Goal: Task Accomplishment & Management: Use online tool/utility

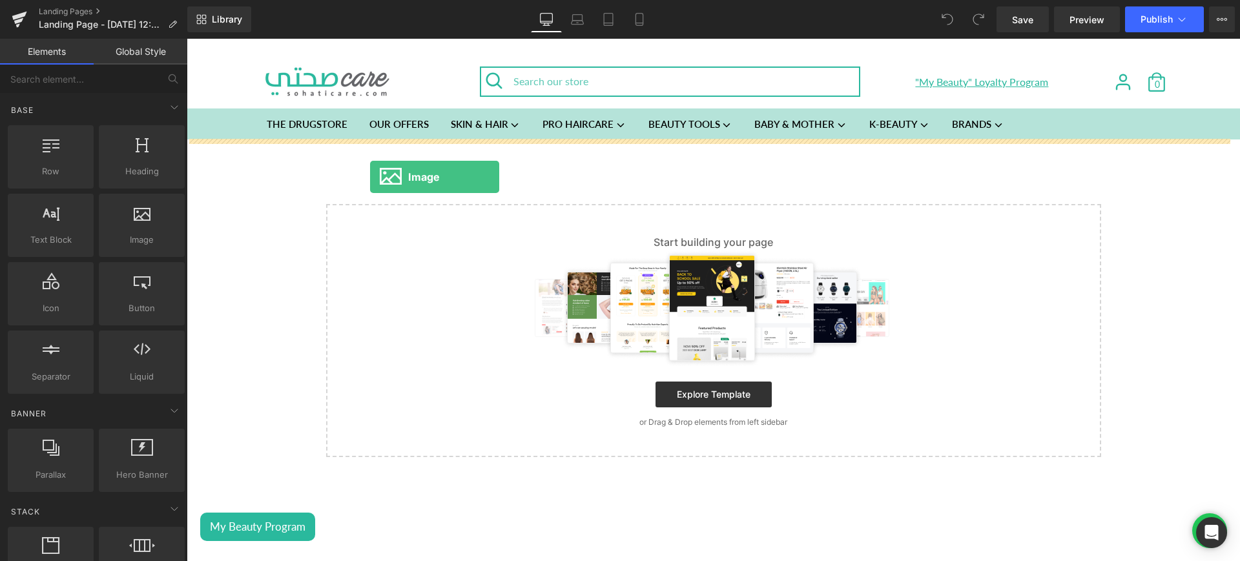
drag, startPoint x: 333, startPoint y: 276, endPoint x: 485, endPoint y: 179, distance: 180.0
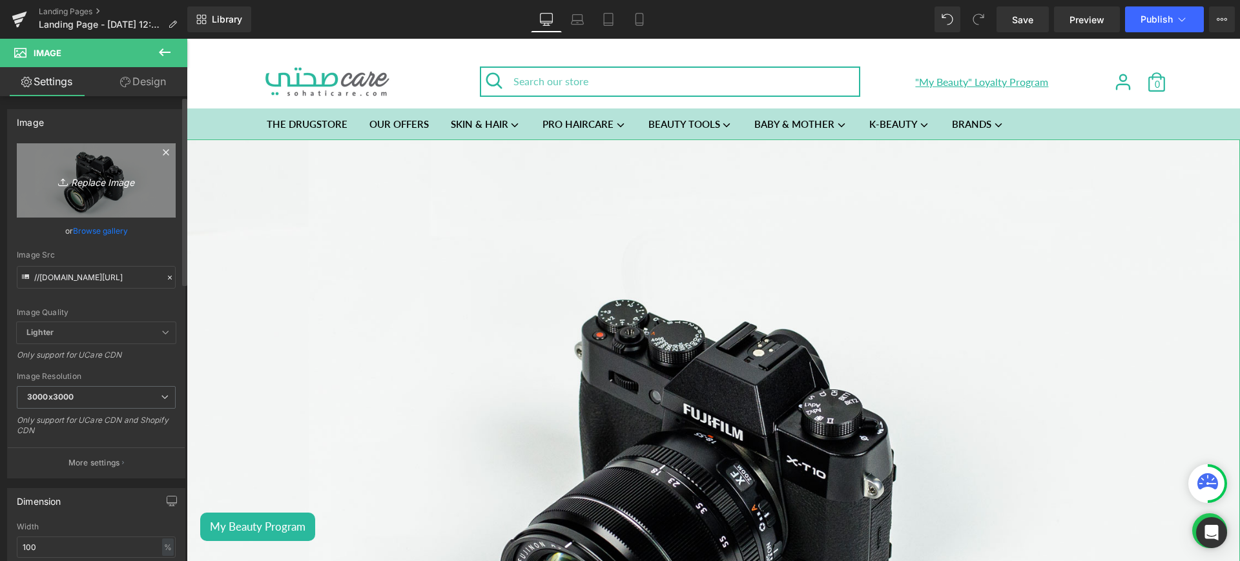
click at [111, 186] on icon "Replace Image" at bounding box center [96, 180] width 103 height 16
type input "C:\fakepath\uv lp1.jpg"
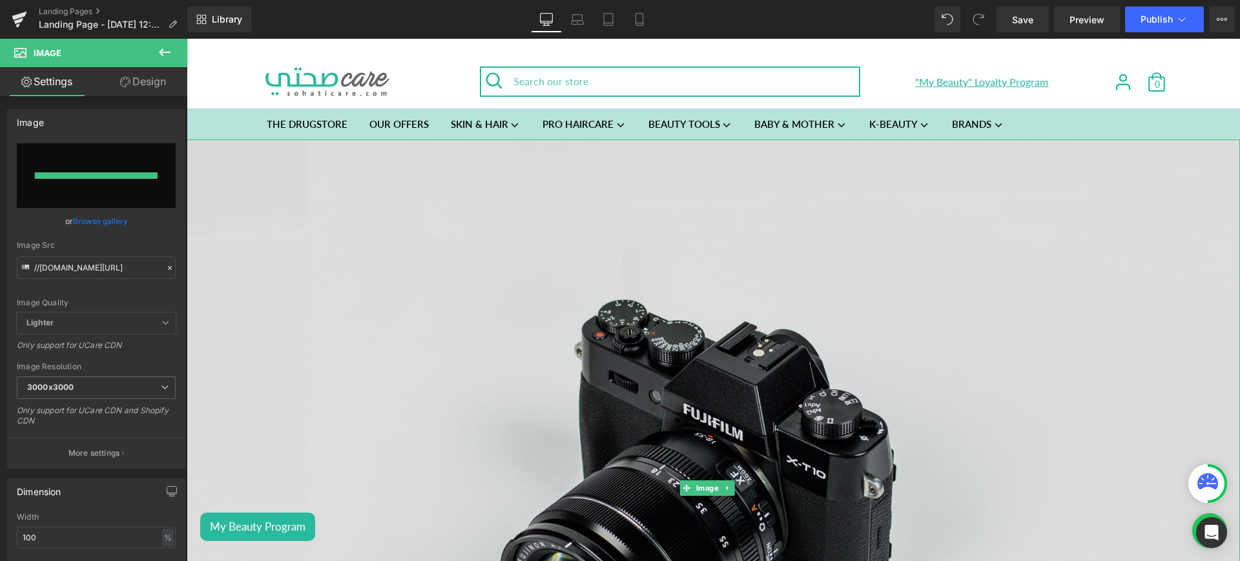
type input "[URL][DOMAIN_NAME]"
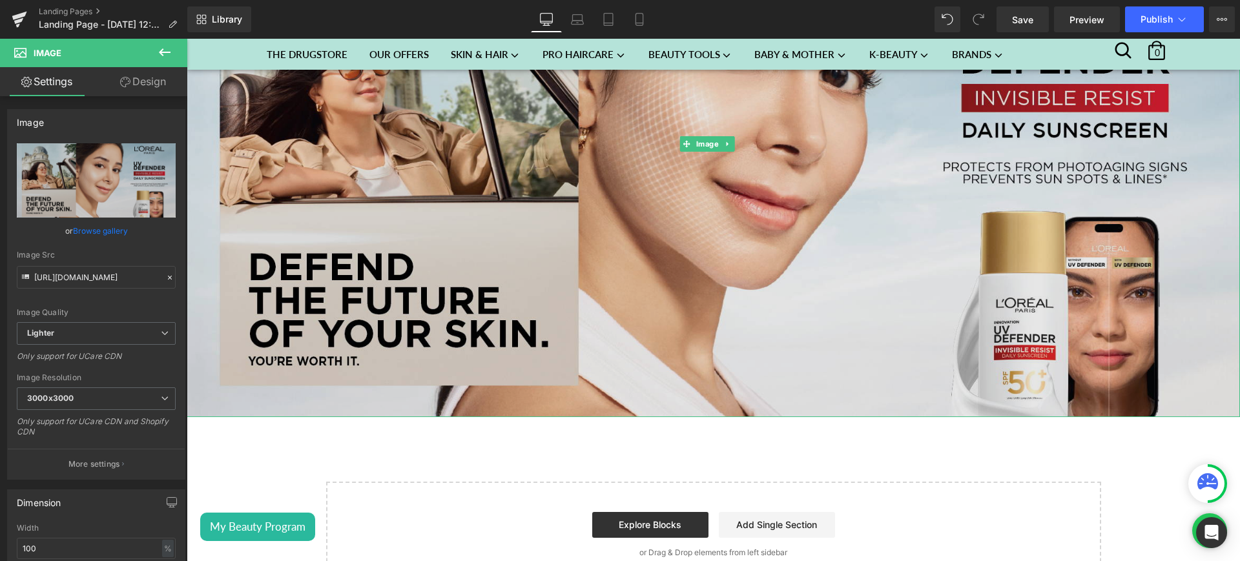
scroll to position [327, 0]
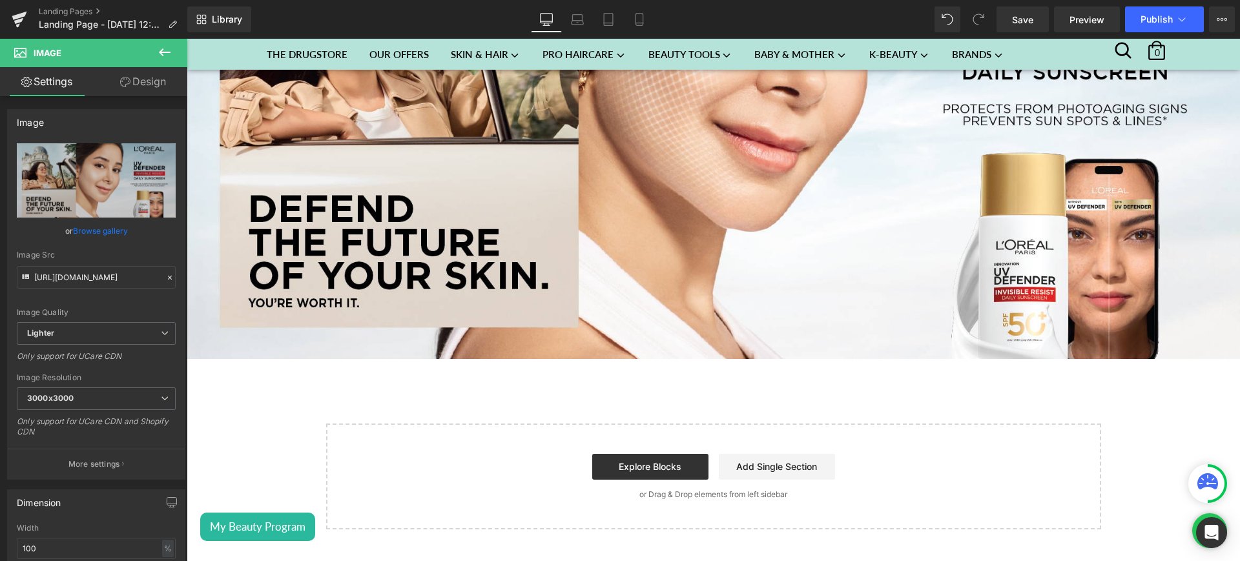
click at [175, 45] on button at bounding box center [164, 53] width 45 height 28
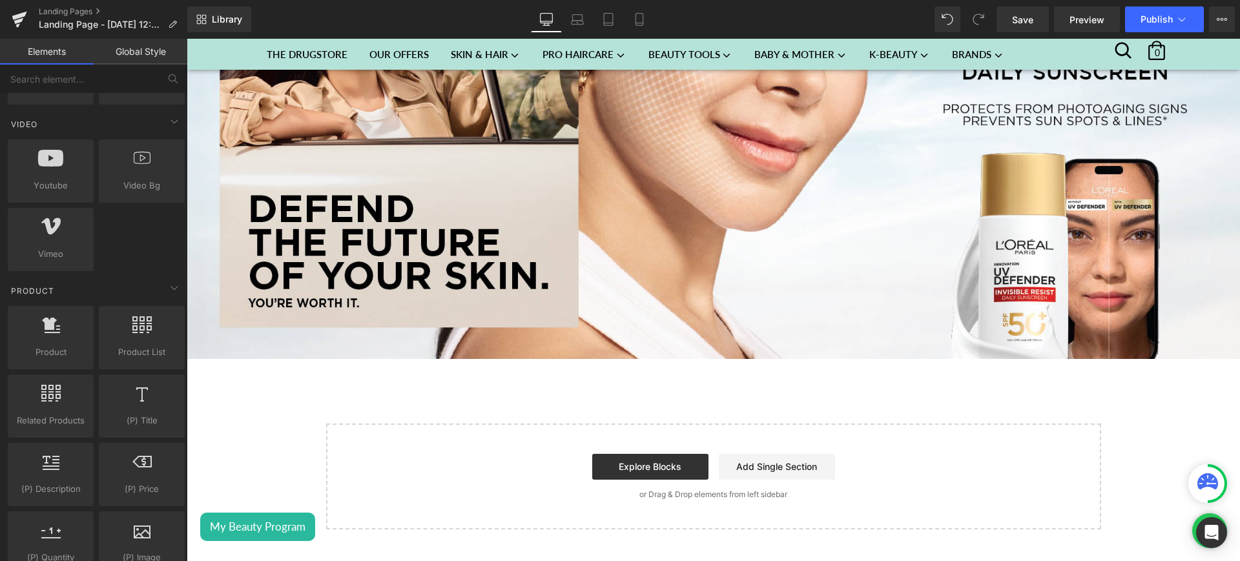
scroll to position [851, 0]
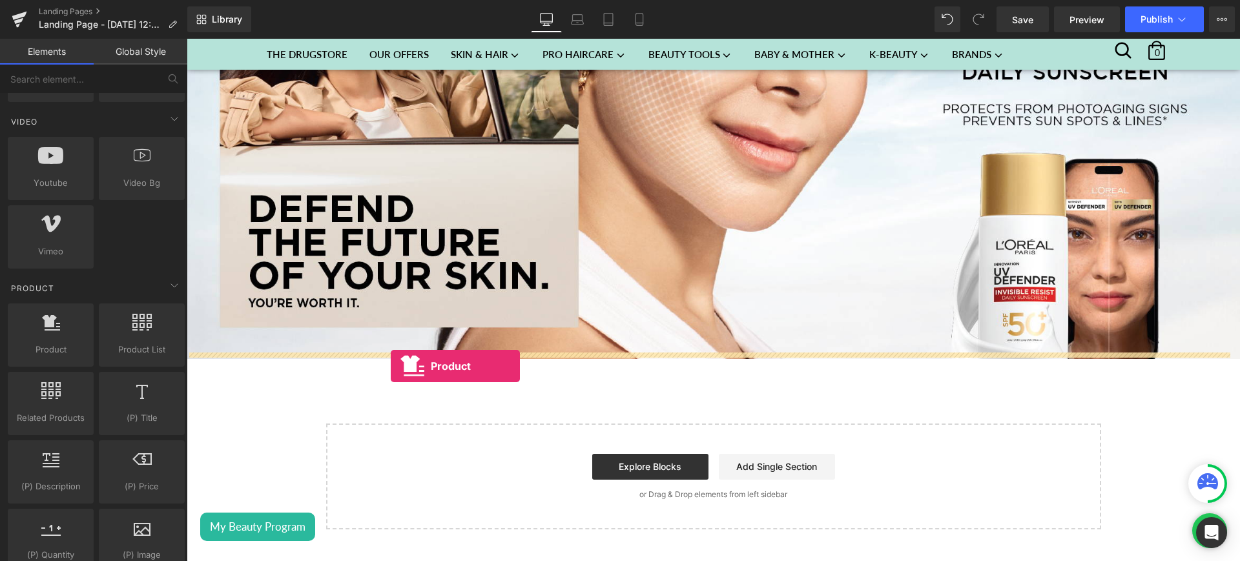
drag, startPoint x: 245, startPoint y: 385, endPoint x: 391, endPoint y: 367, distance: 146.4
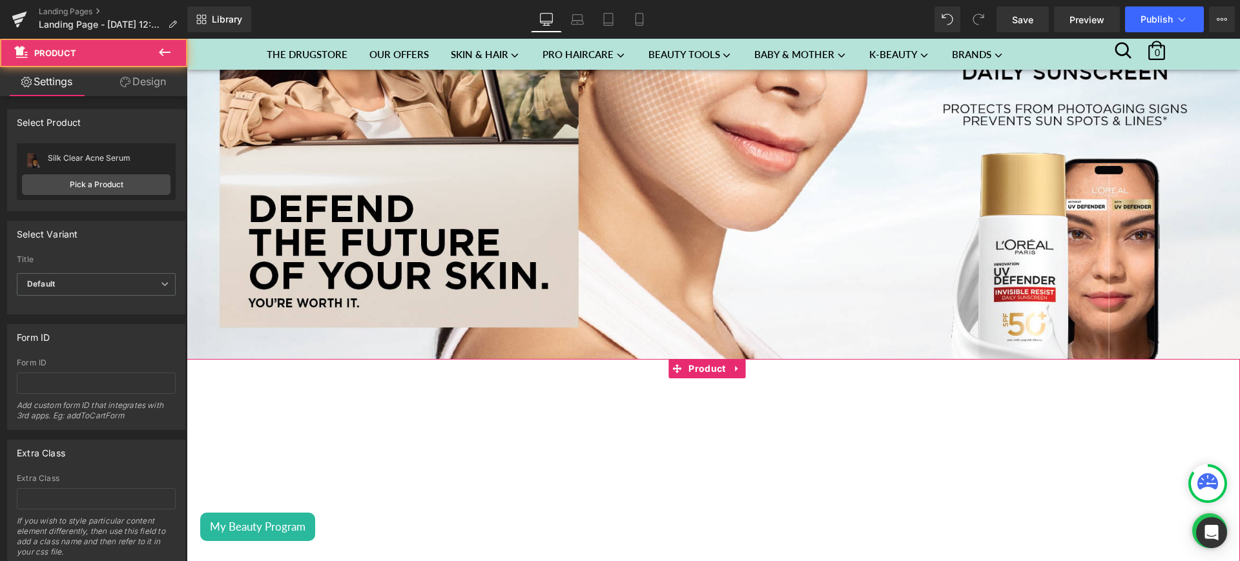
scroll to position [497, 0]
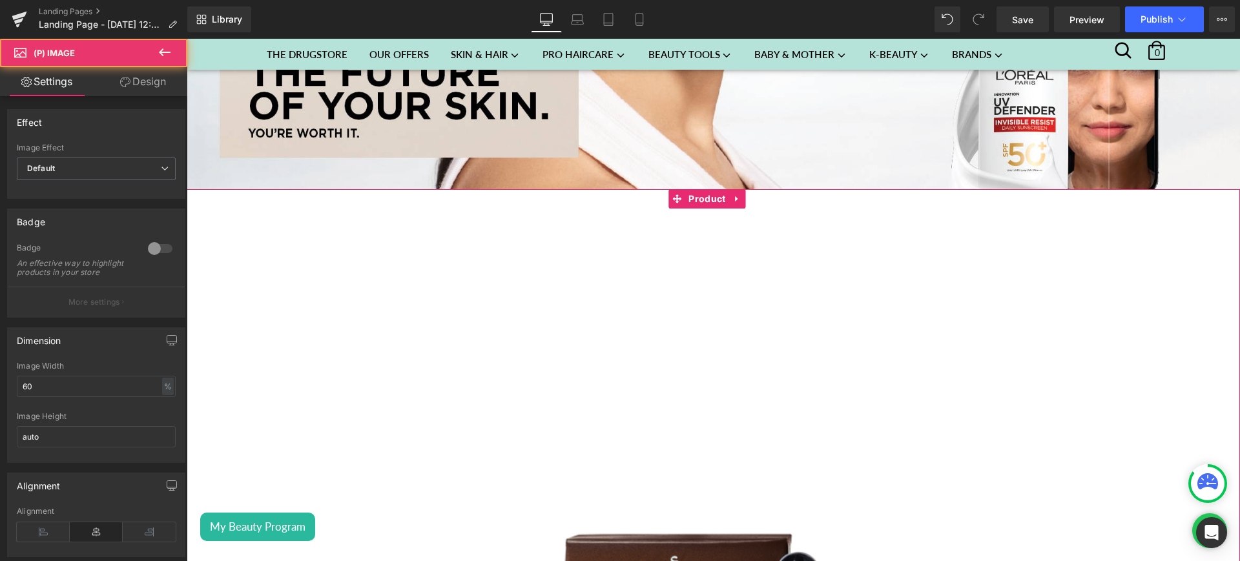
drag, startPoint x: 587, startPoint y: 311, endPoint x: 210, endPoint y: 252, distance: 381.0
click at [708, 194] on span "Product" at bounding box center [706, 198] width 43 height 19
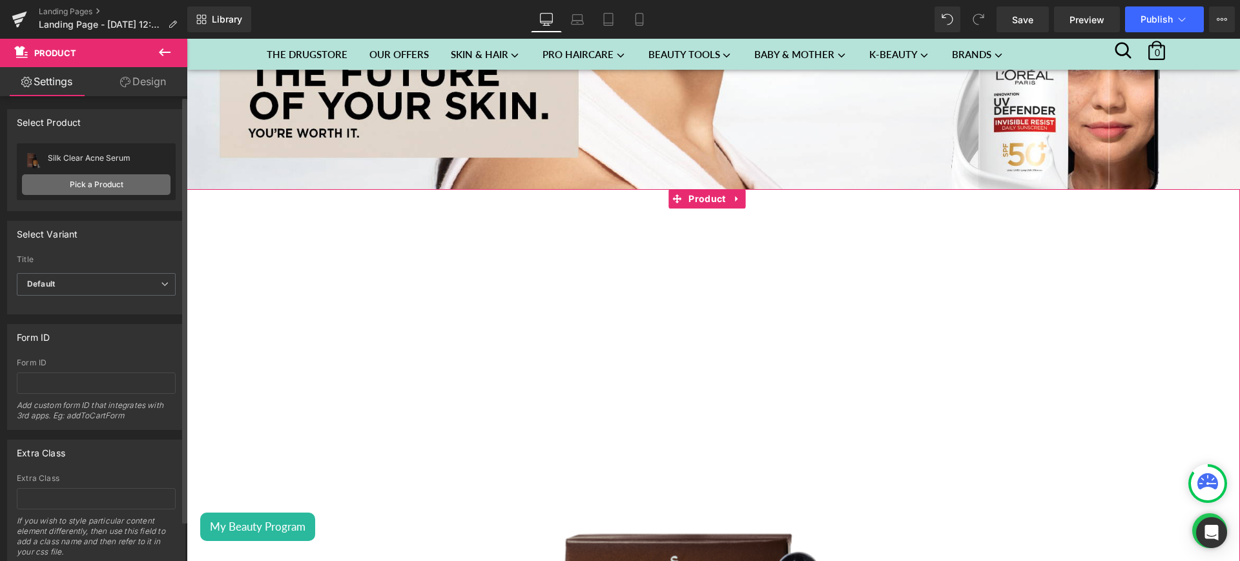
click at [99, 188] on link "Pick a Product" at bounding box center [96, 184] width 149 height 21
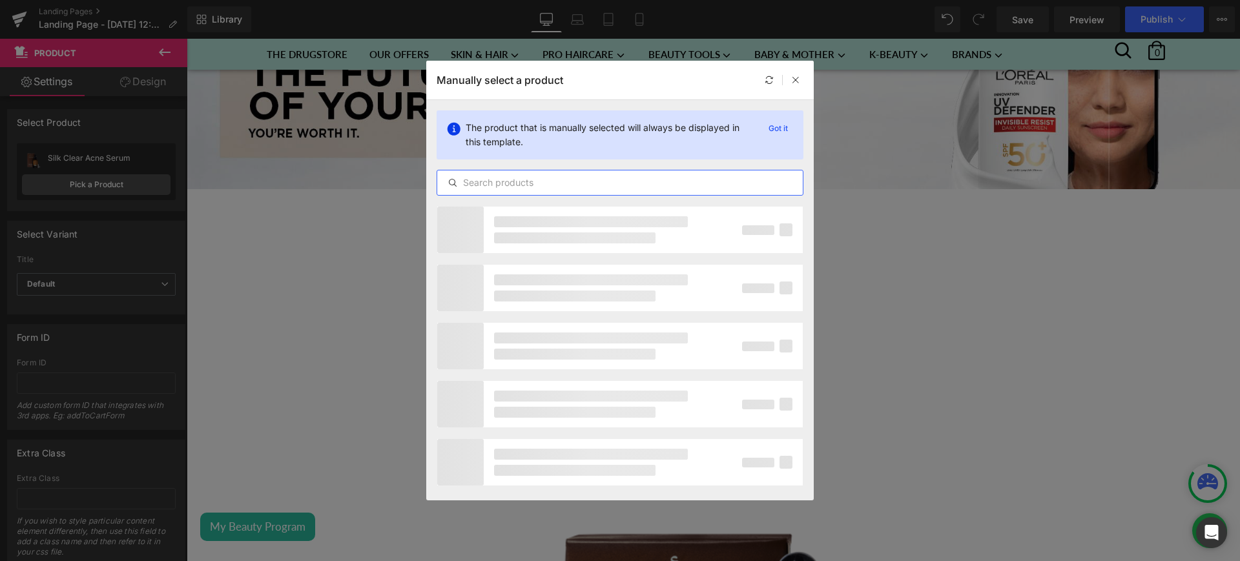
click at [509, 177] on input "text" at bounding box center [619, 182] width 365 height 15
paste input "L’Oréal Paris UV Defender Invisible Resist Sunscreen SPF50+, Daily Sunscreen Wi…"
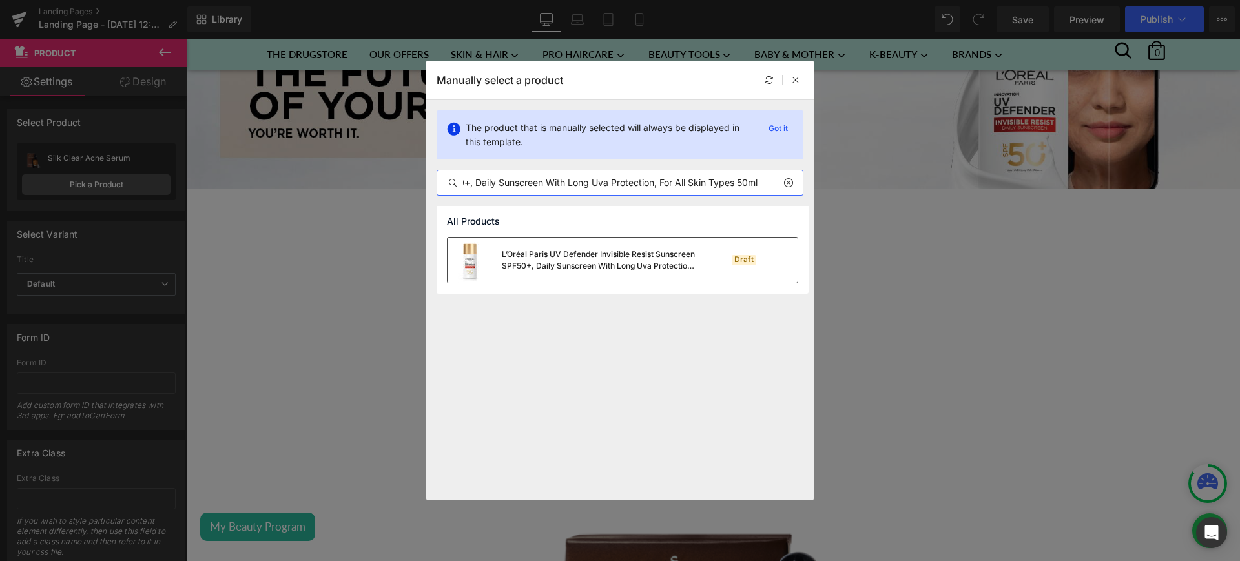
type input "L’Oréal Paris UV Defender Invisible Resist Sunscreen SPF50+, Daily Sunscreen Wi…"
click at [602, 243] on div "L’Oréal Paris UV Defender Invisible Resist Sunscreen SPF50+, Daily Sunscreen Wi…" at bounding box center [571, 260] width 248 height 45
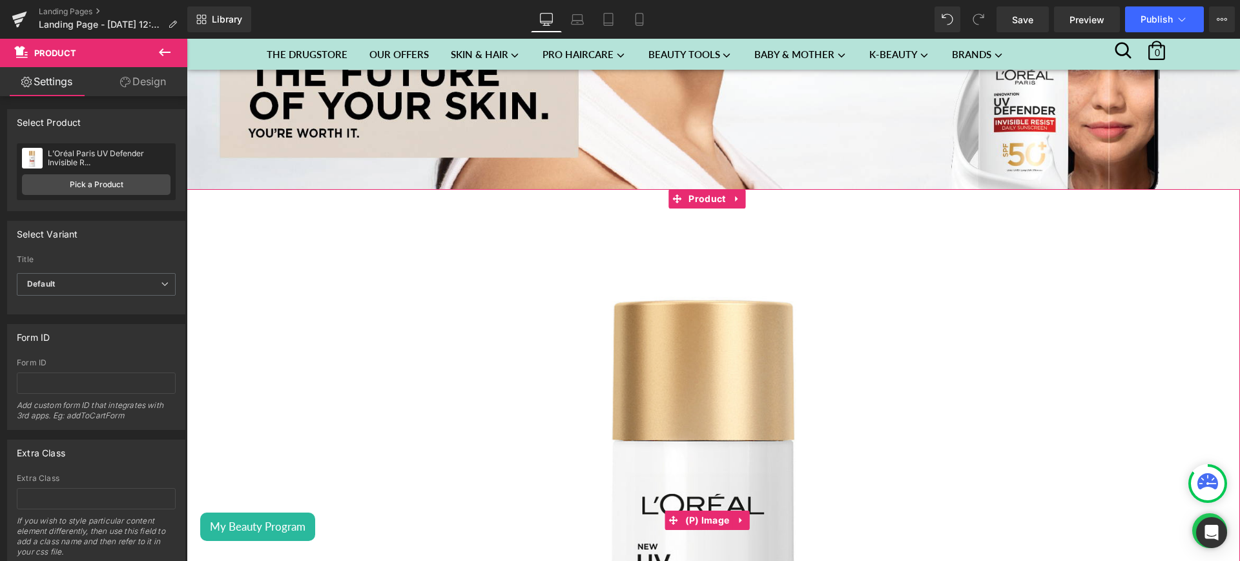
click at [646, 321] on img at bounding box center [713, 521] width 624 height 624
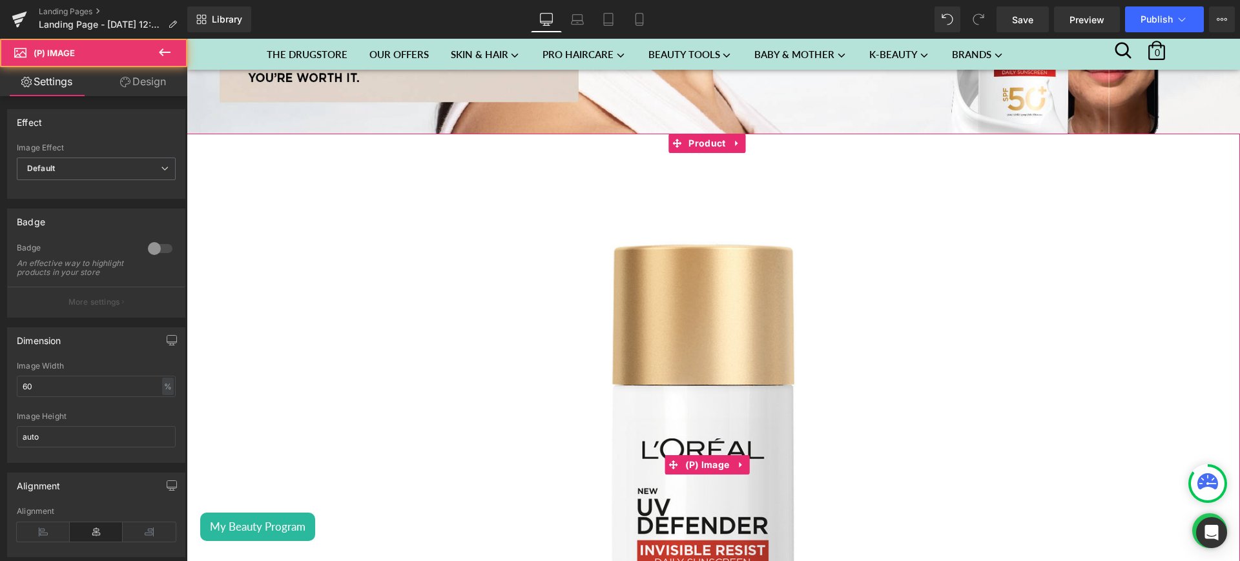
scroll to position [564, 0]
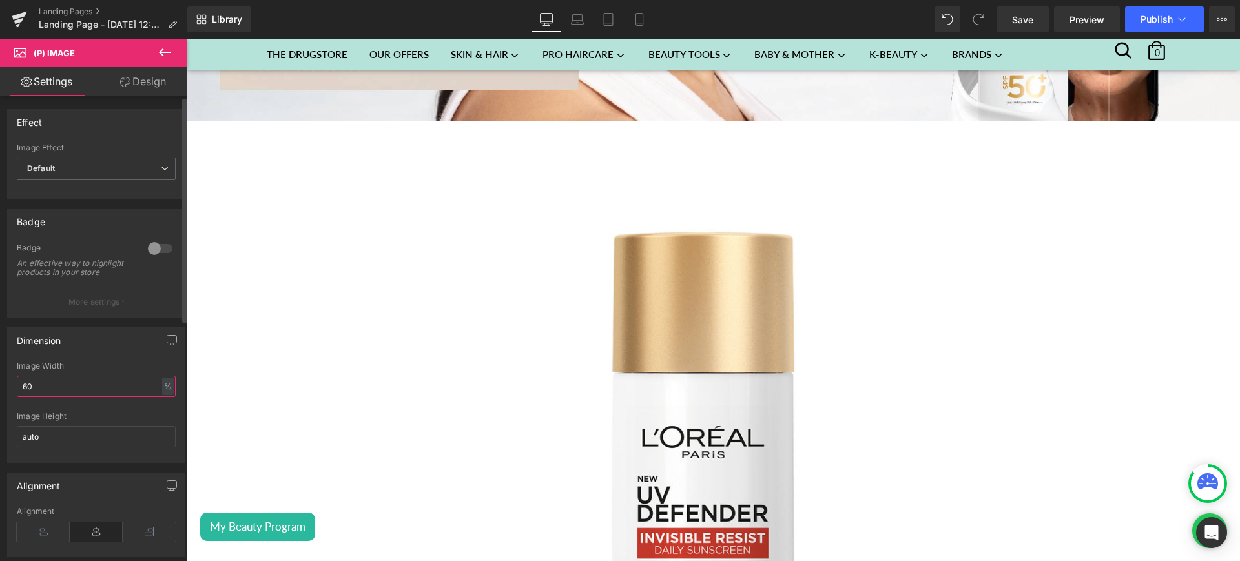
click at [26, 397] on input "60" at bounding box center [96, 386] width 159 height 21
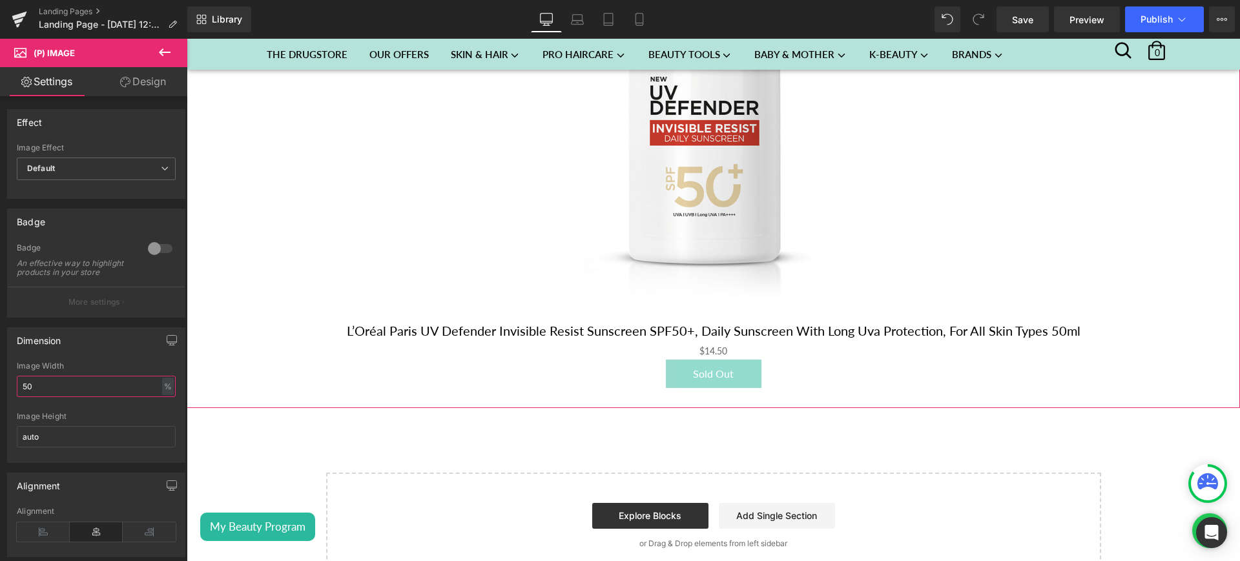
scroll to position [970, 0]
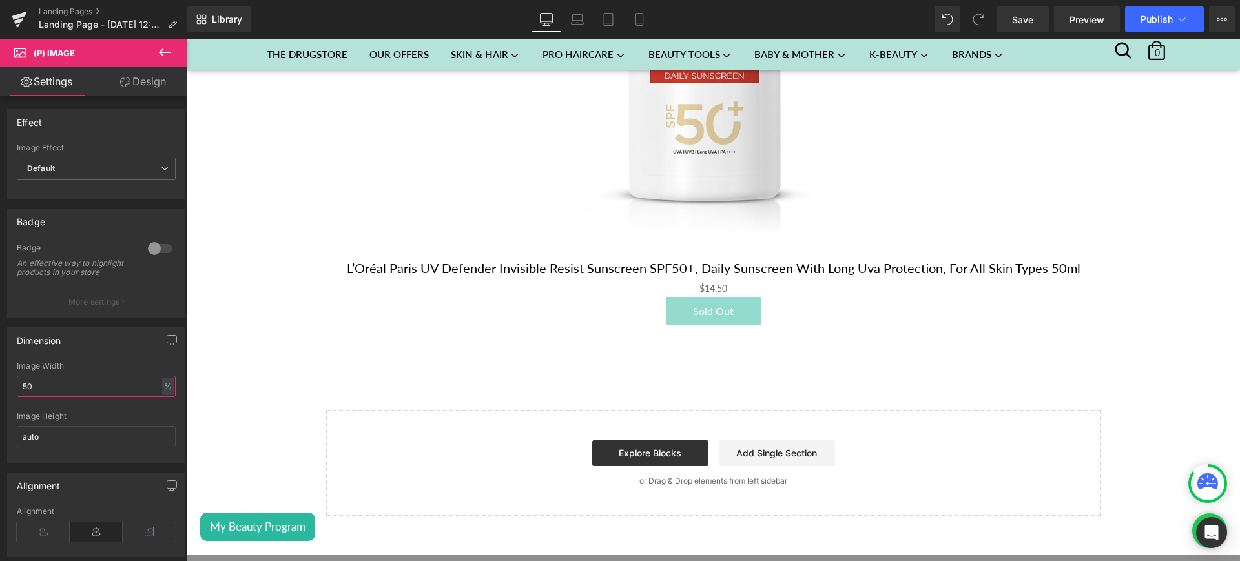
type input "50"
click at [165, 43] on button at bounding box center [164, 53] width 45 height 28
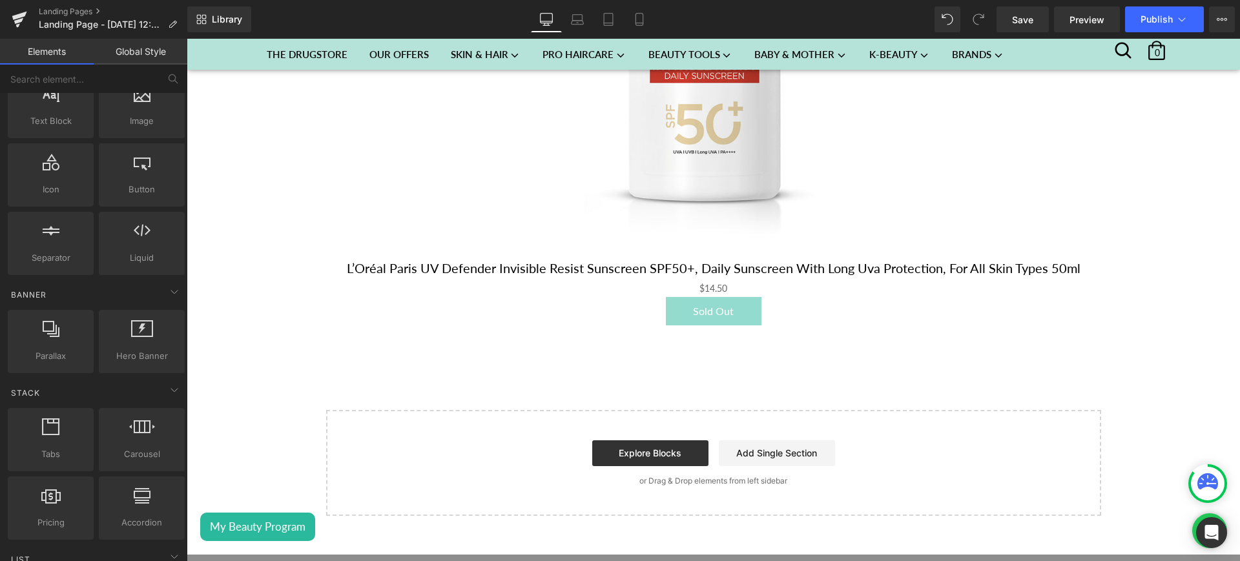
scroll to position [0, 0]
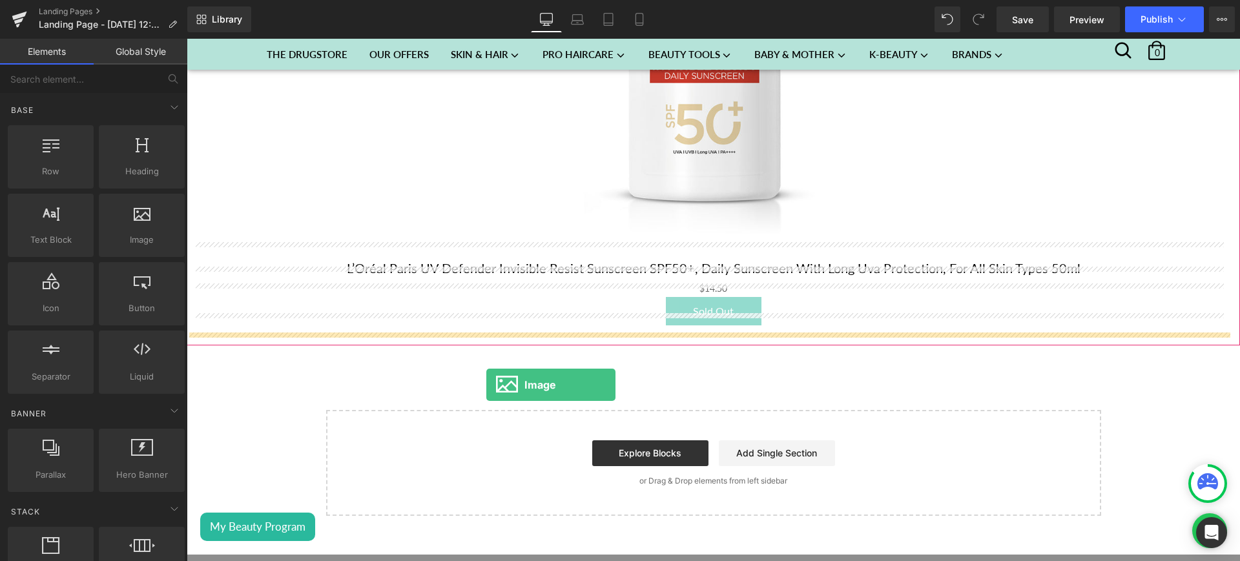
drag, startPoint x: 336, startPoint y: 284, endPoint x: 478, endPoint y: 380, distance: 172.1
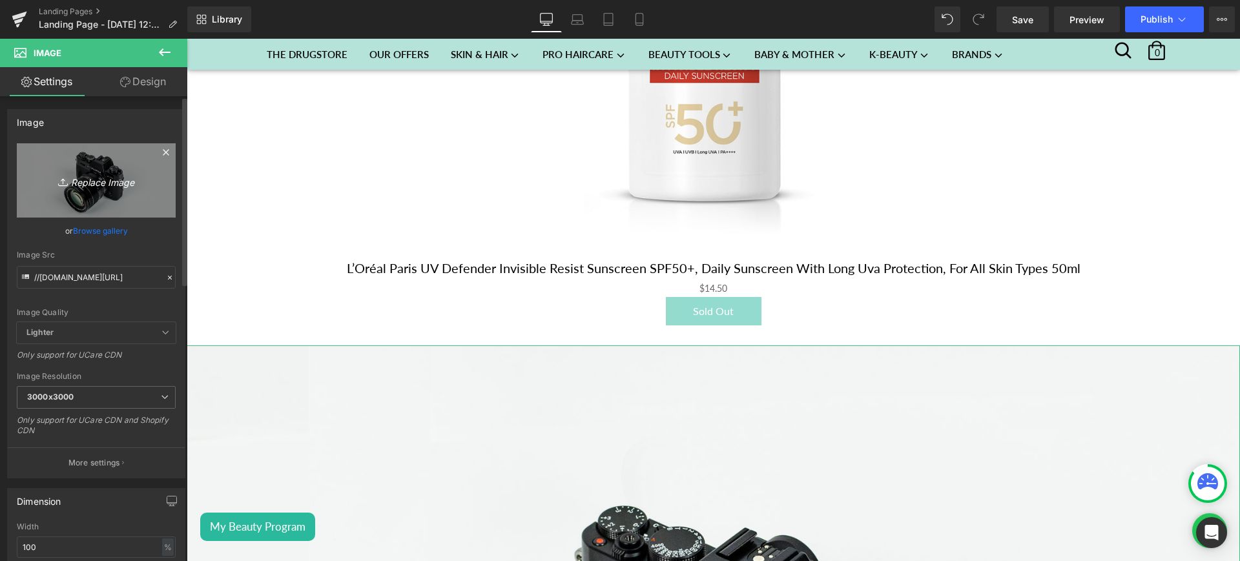
click at [83, 181] on icon "Replace Image" at bounding box center [96, 180] width 103 height 16
type input "C:\fakepath\uv lp 2.jpg"
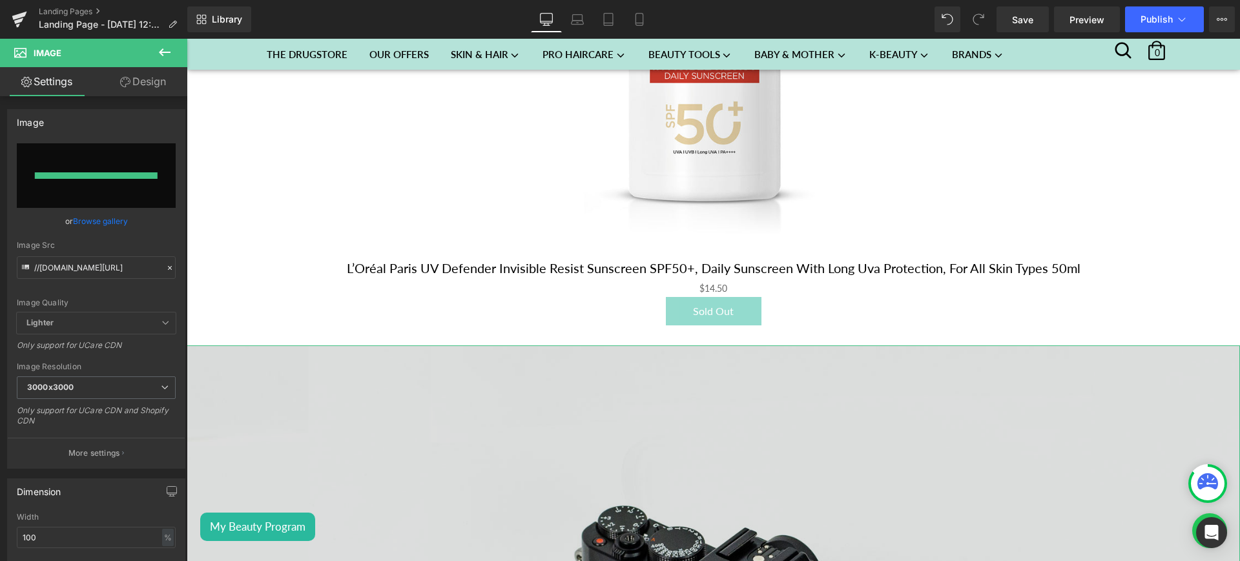
type input "[URL][DOMAIN_NAME]"
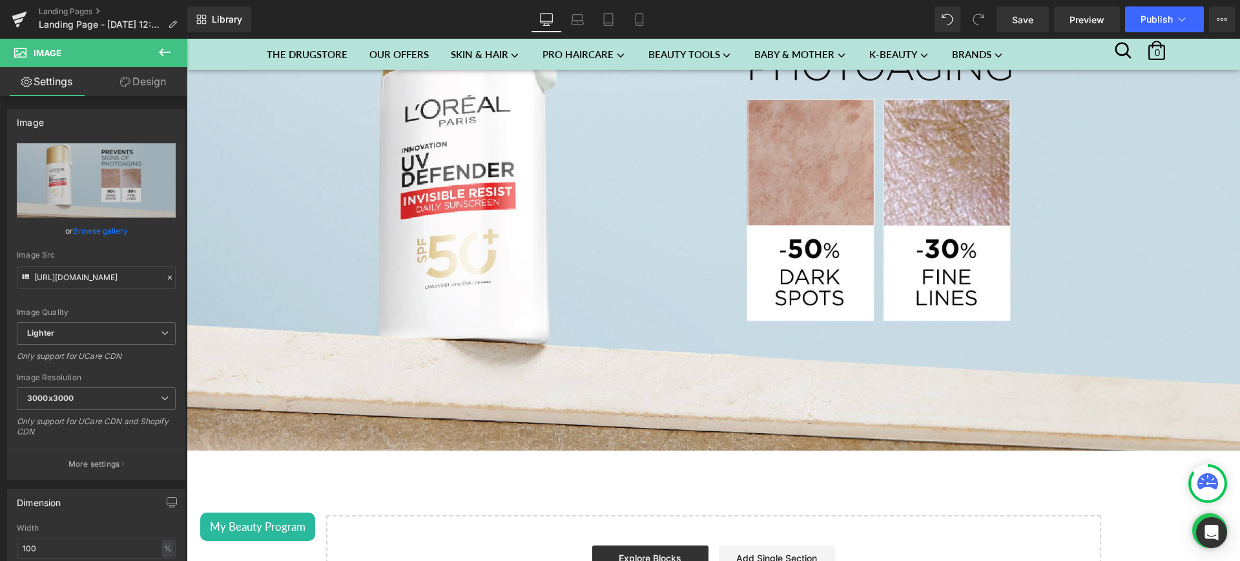
scroll to position [1572, 0]
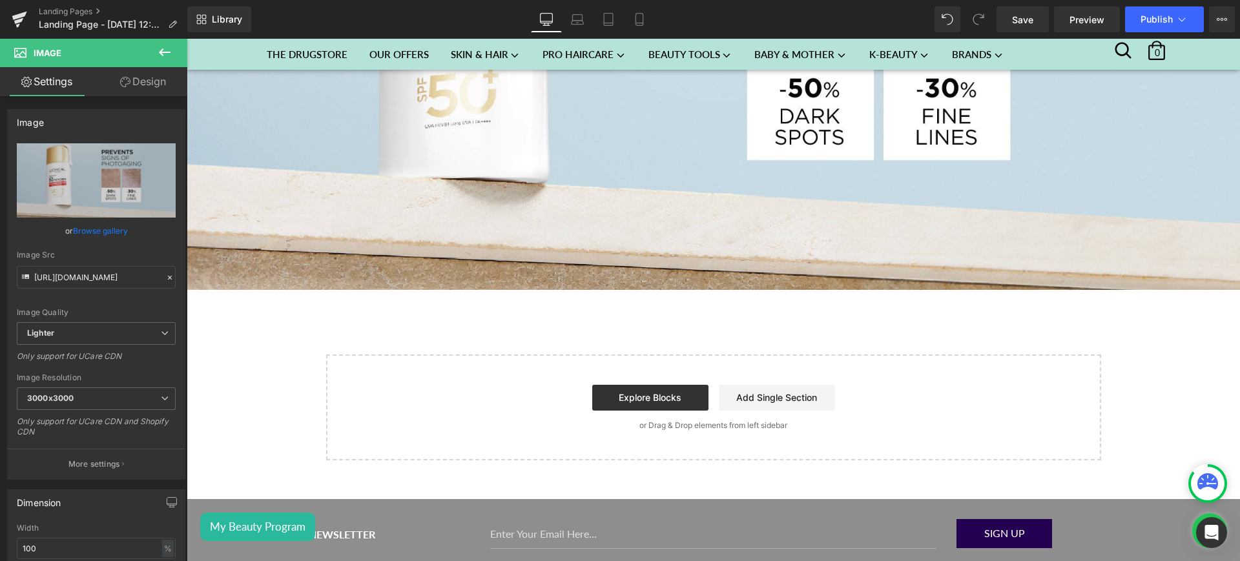
click at [172, 46] on button at bounding box center [164, 53] width 45 height 28
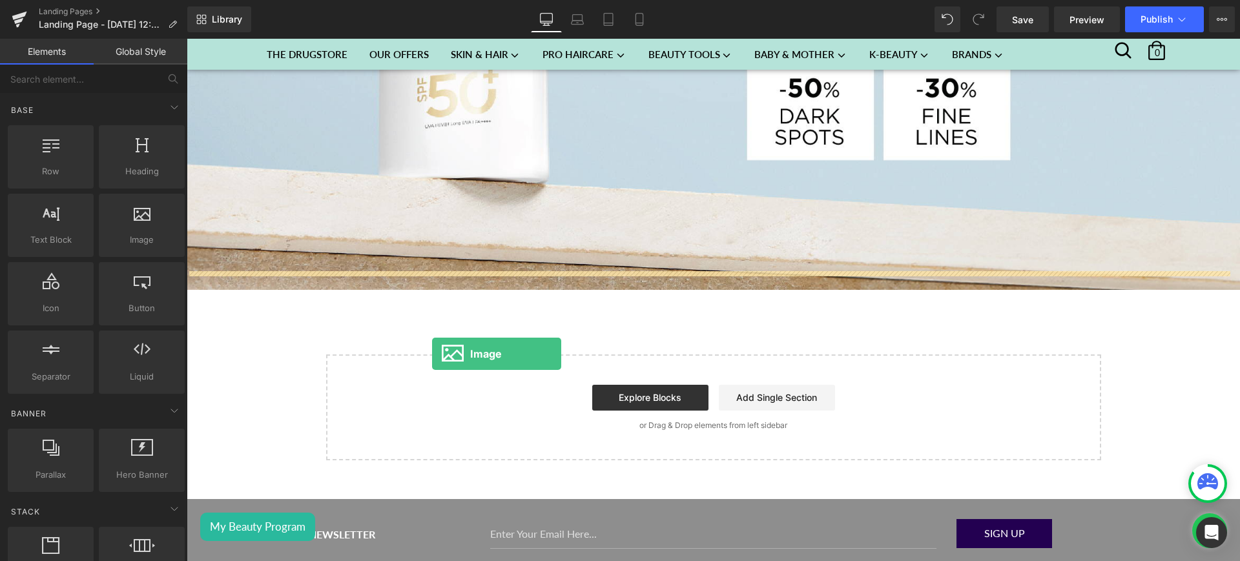
drag, startPoint x: 337, startPoint y: 271, endPoint x: 413, endPoint y: 338, distance: 101.6
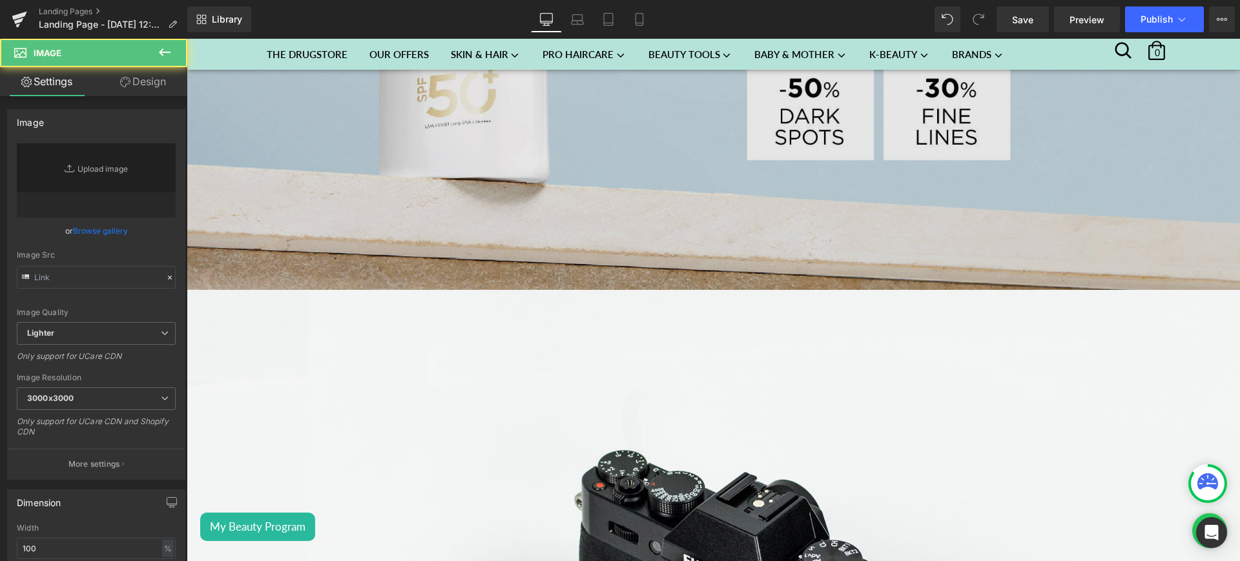
type input "//[DOMAIN_NAME][URL]"
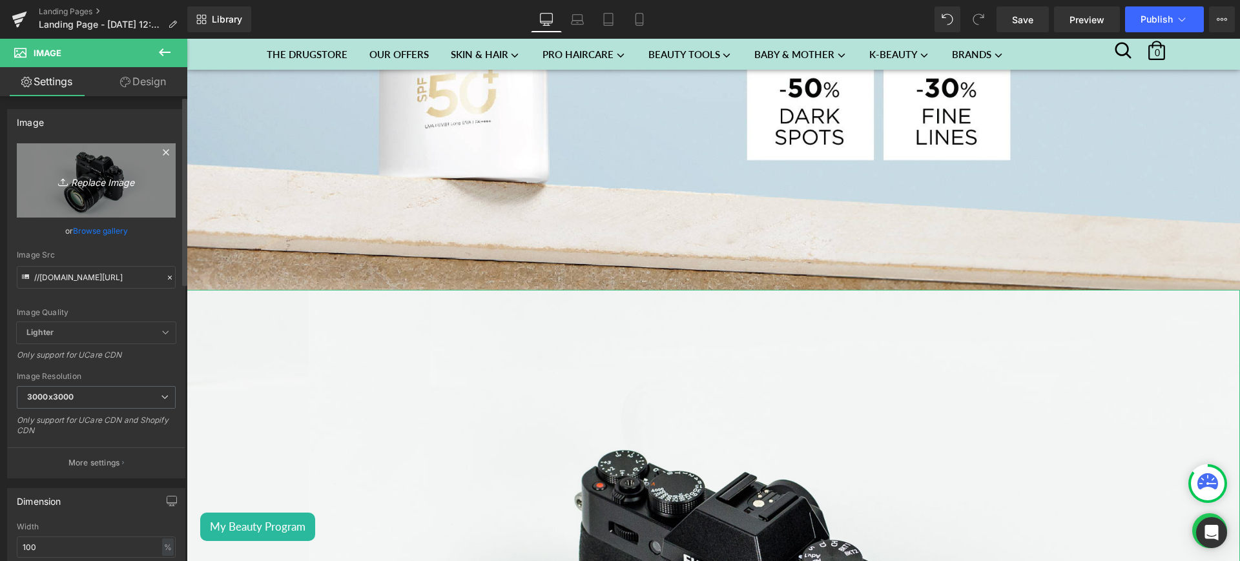
click at [111, 187] on icon "Replace Image" at bounding box center [96, 180] width 103 height 16
type input "C:\fakepath\uv lp 3.jpg"
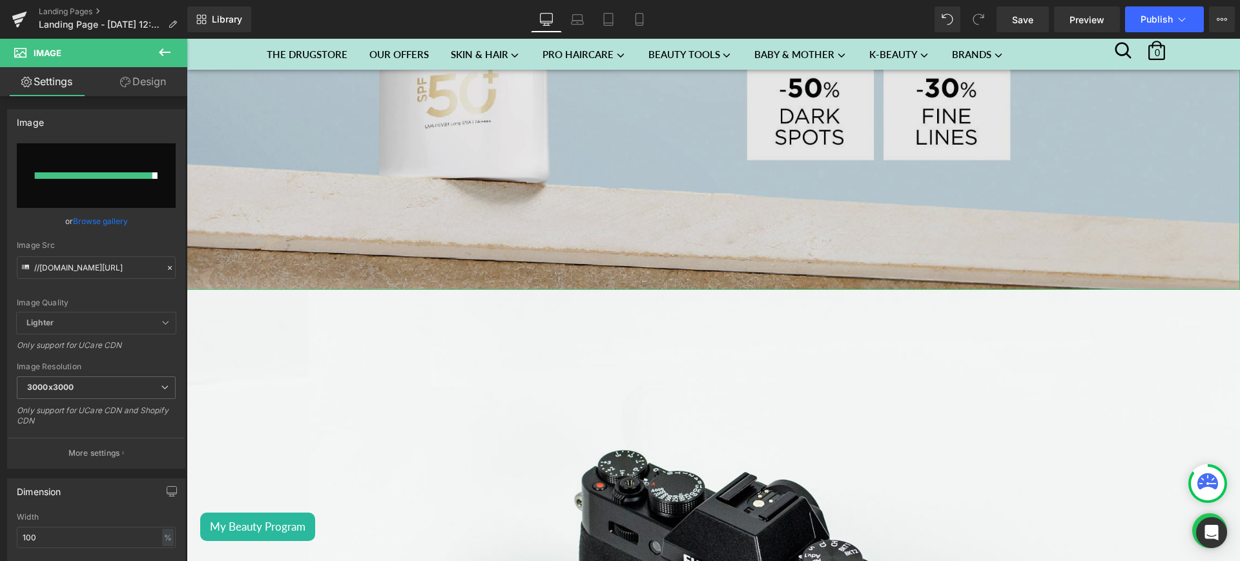
type input "[URL][DOMAIN_NAME]"
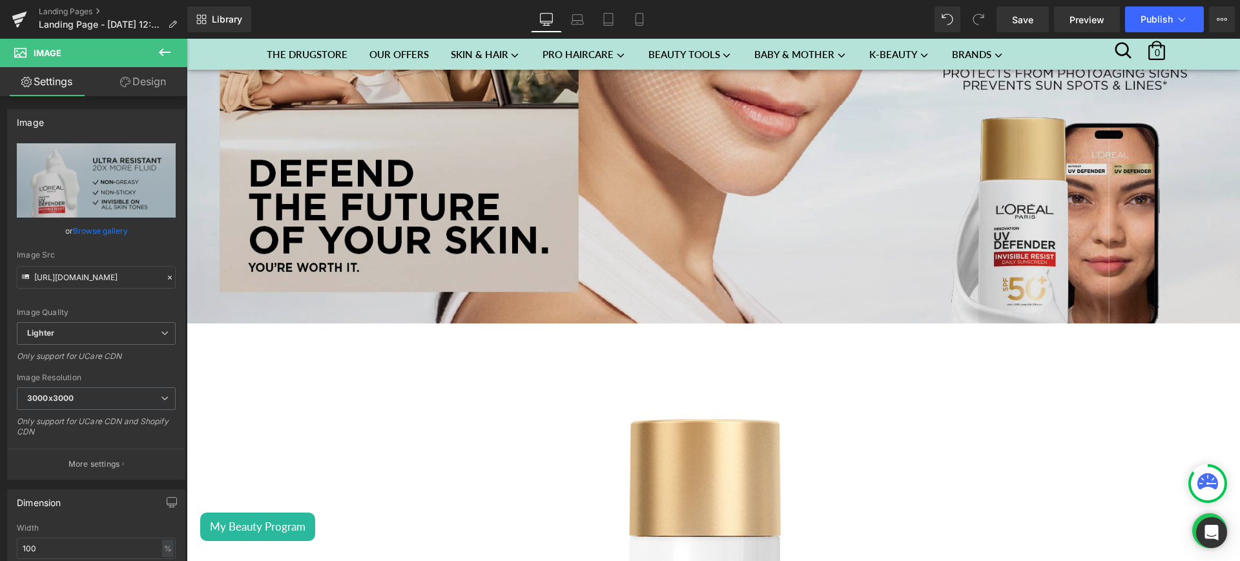
scroll to position [394, 0]
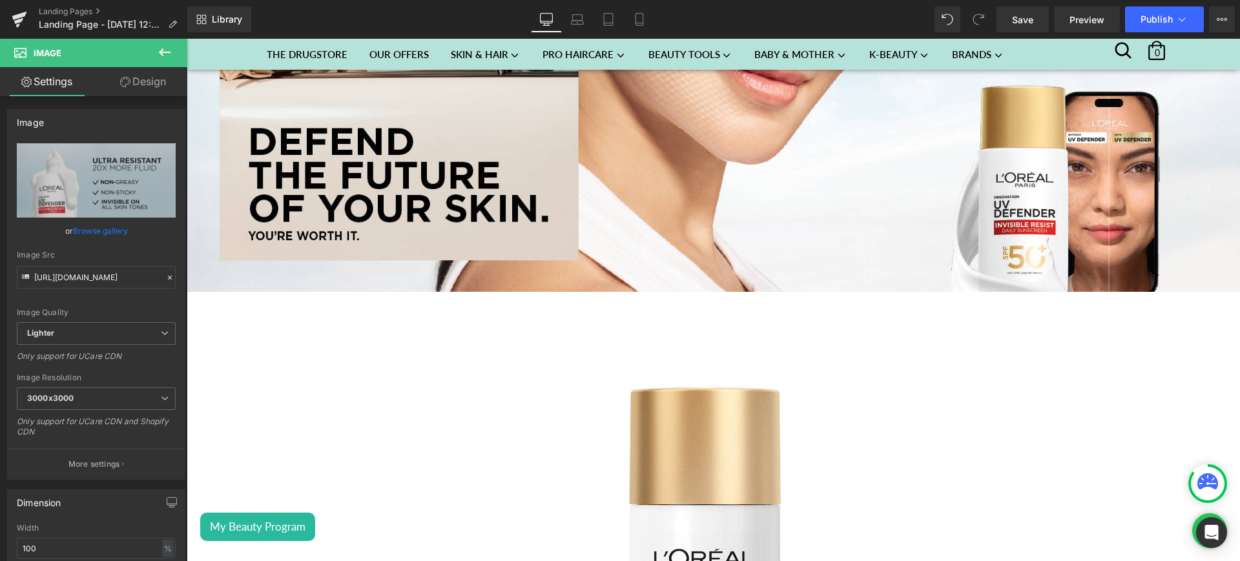
click at [168, 45] on icon at bounding box center [164, 52] width 15 height 15
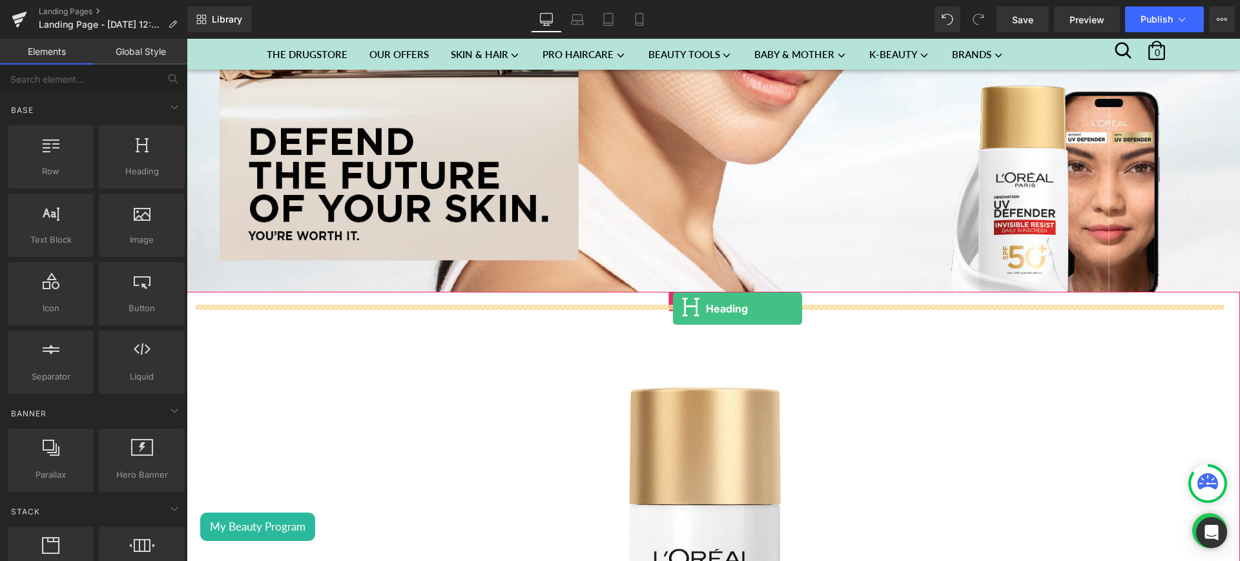
drag, startPoint x: 345, startPoint y: 210, endPoint x: 673, endPoint y: 309, distance: 341.7
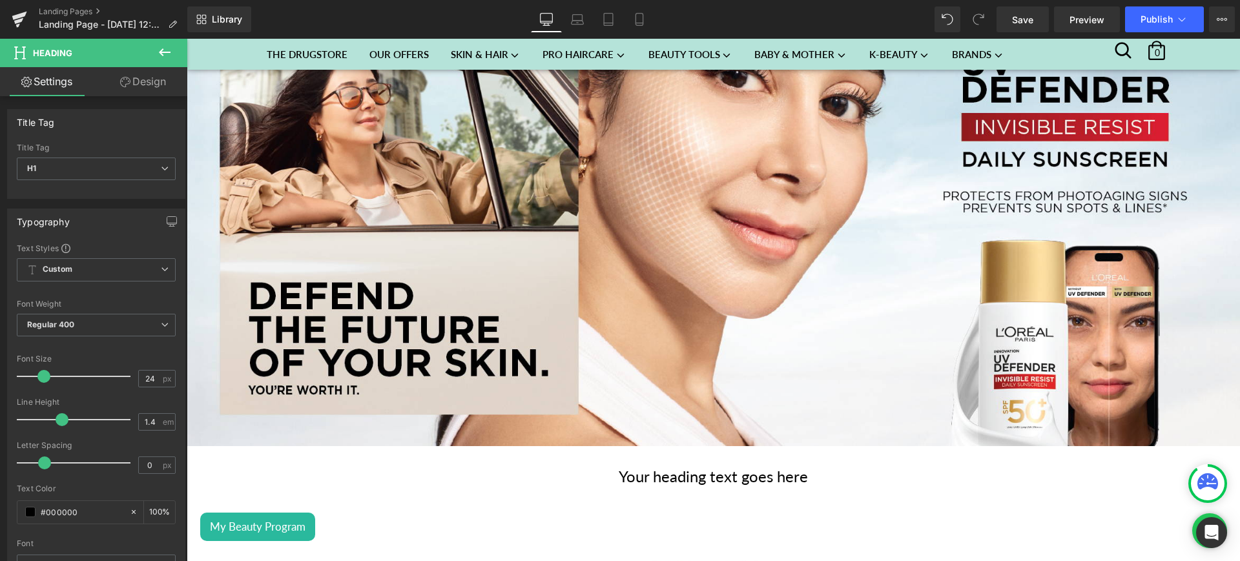
scroll to position [248, 0]
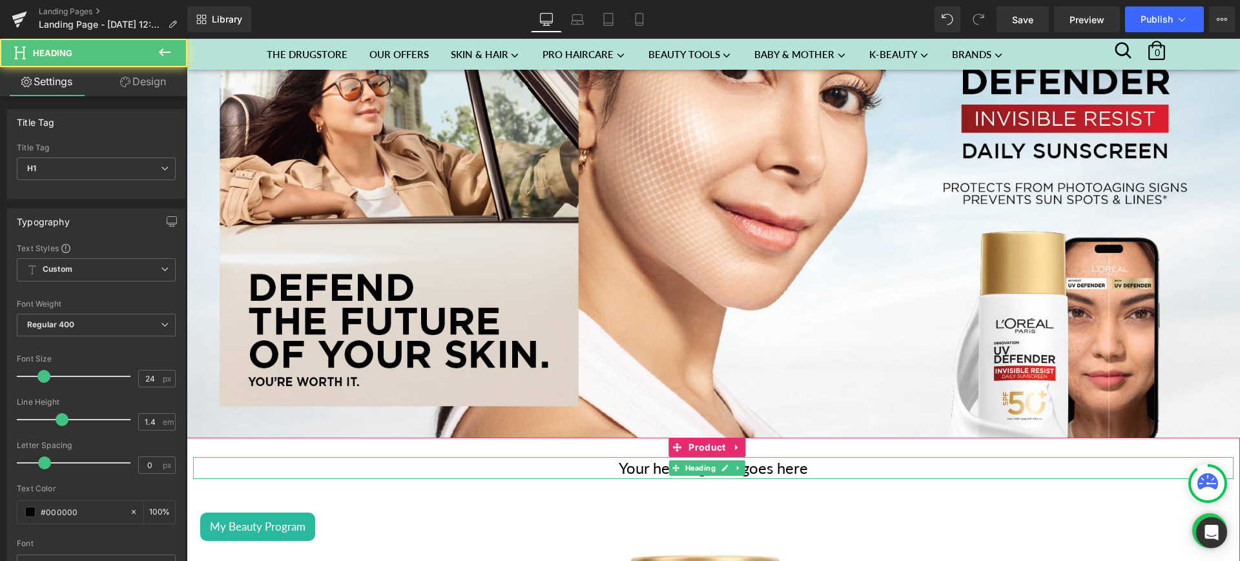
click at [809, 464] on h1 "Your heading text goes here" at bounding box center [713, 468] width 1040 height 22
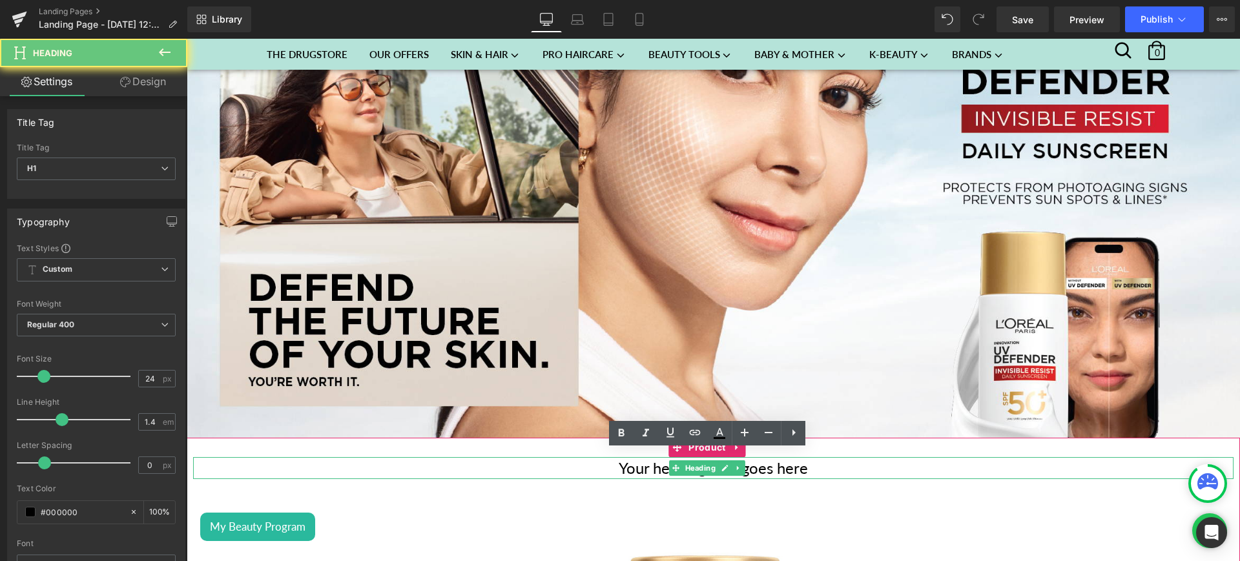
click at [809, 464] on h1 "Your heading text goes here" at bounding box center [713, 468] width 1040 height 22
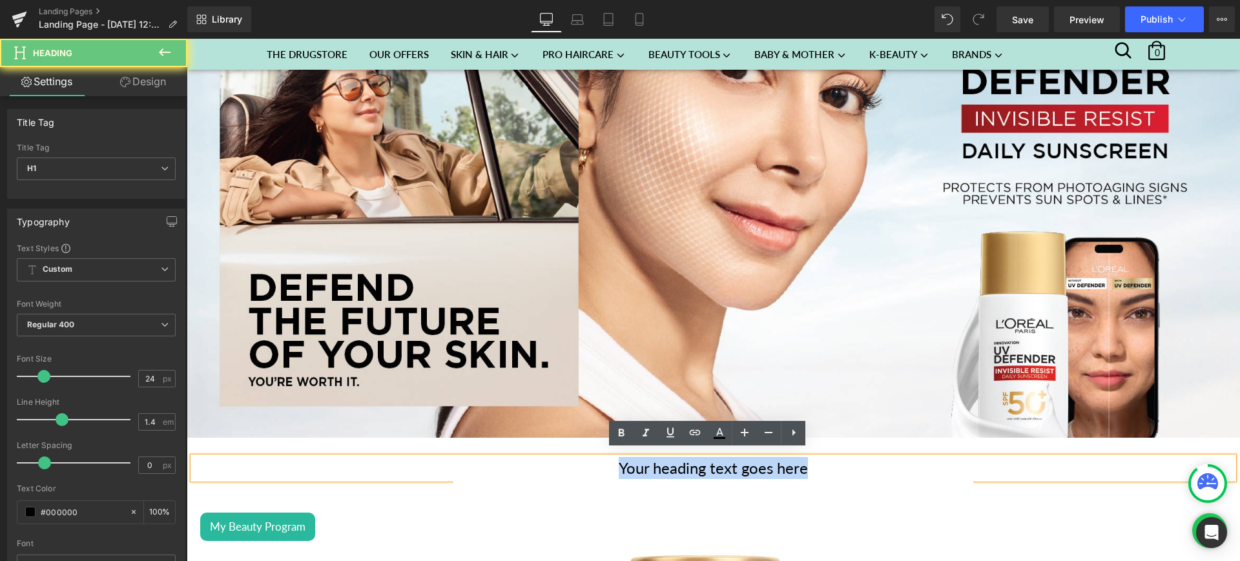
click at [809, 464] on h1 "Your heading text goes here" at bounding box center [713, 468] width 1040 height 22
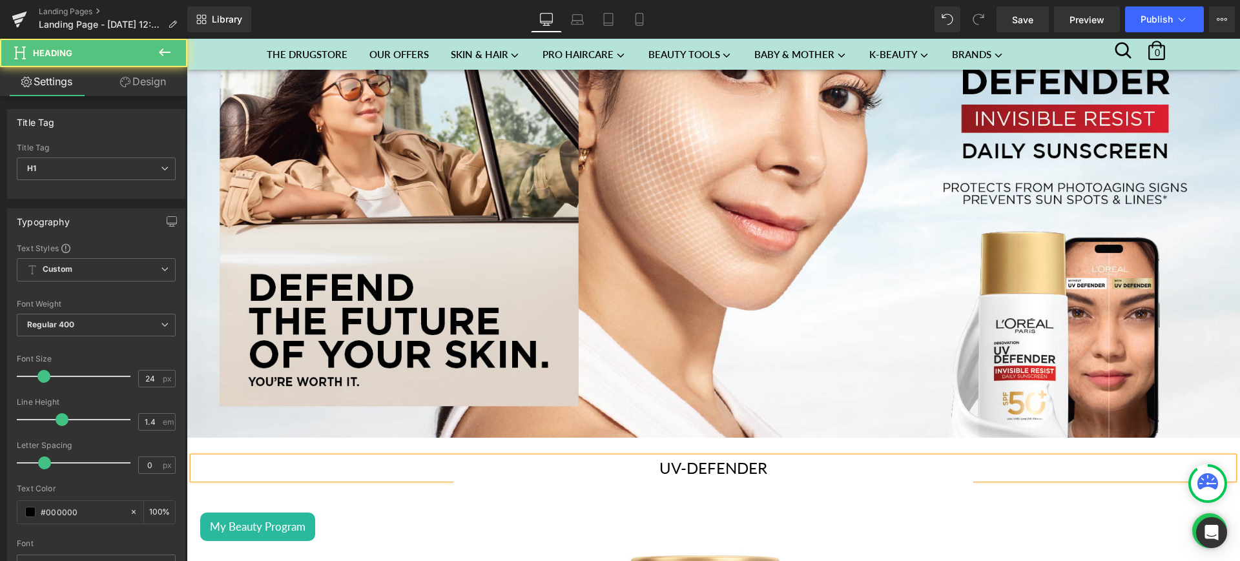
click at [761, 466] on h1 "UV-DEFENDER" at bounding box center [713, 468] width 1040 height 22
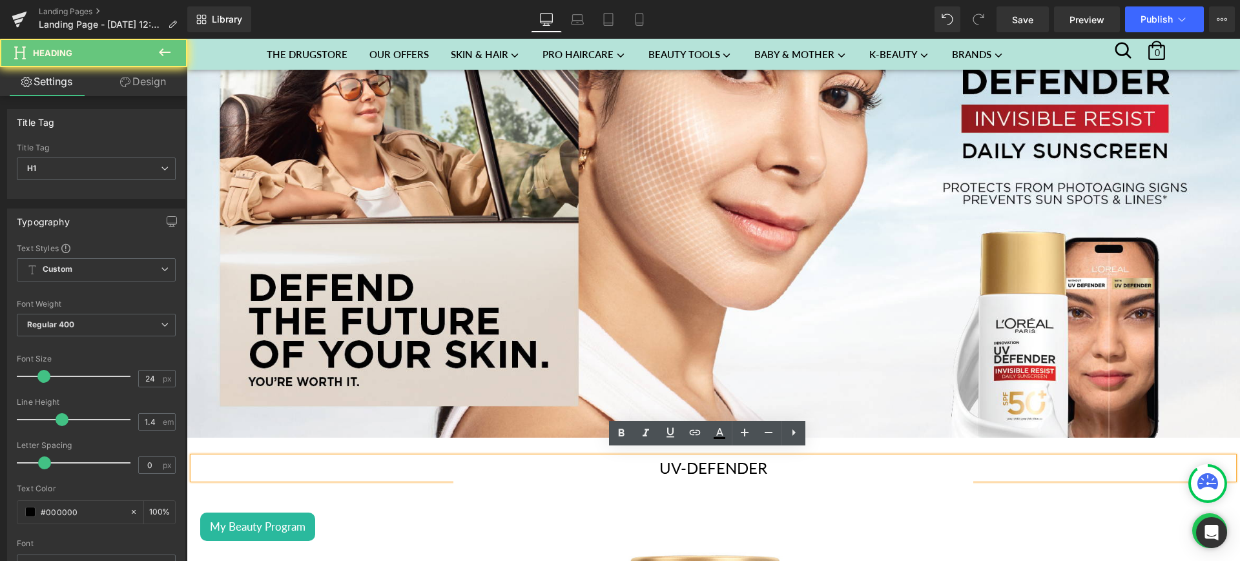
click at [761, 466] on h1 "UV-DEFENDER" at bounding box center [713, 468] width 1040 height 22
drag, startPoint x: 761, startPoint y: 466, endPoint x: 634, endPoint y: 456, distance: 127.5
click at [634, 457] on h1 "UV-DEFENDER" at bounding box center [713, 468] width 1040 height 22
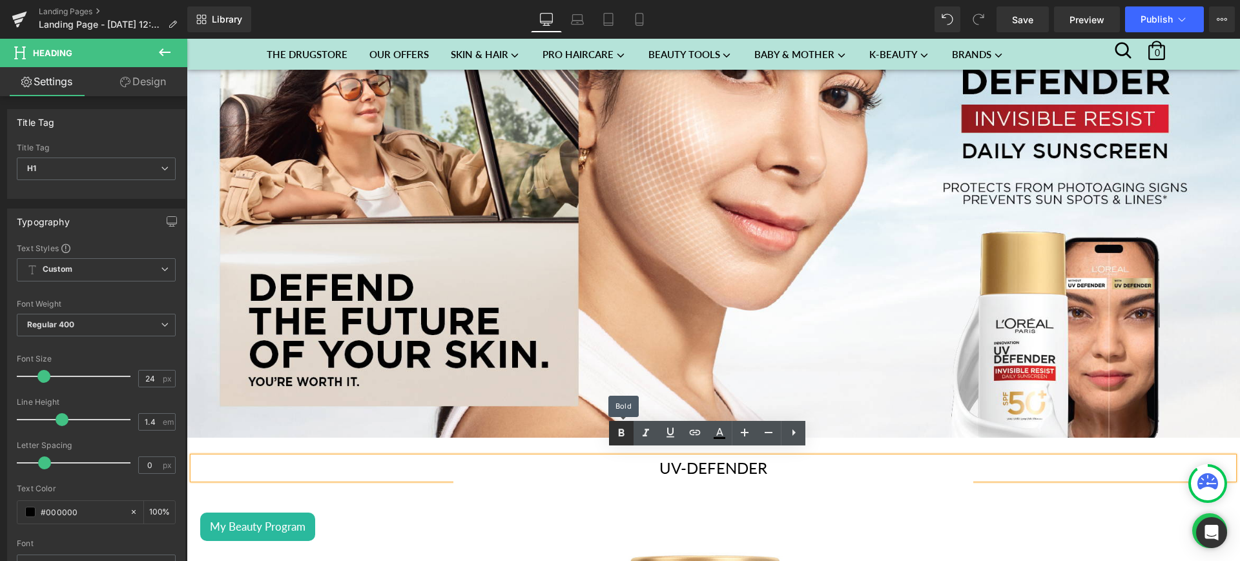
click at [624, 428] on icon at bounding box center [620, 432] width 15 height 15
click at [646, 432] on icon at bounding box center [645, 433] width 6 height 8
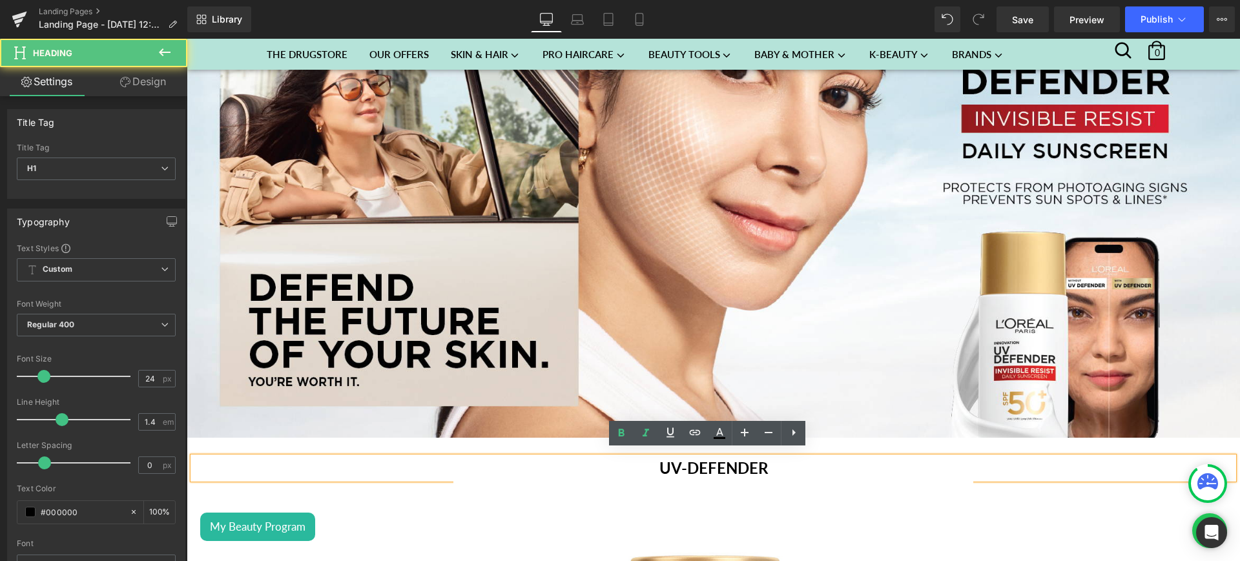
drag, startPoint x: 771, startPoint y: 468, endPoint x: 648, endPoint y: 465, distance: 123.4
click at [648, 465] on h1 "UV-DEFENDER" at bounding box center [713, 468] width 1040 height 22
click at [0, 0] on link at bounding box center [0, 0] width 0 height 0
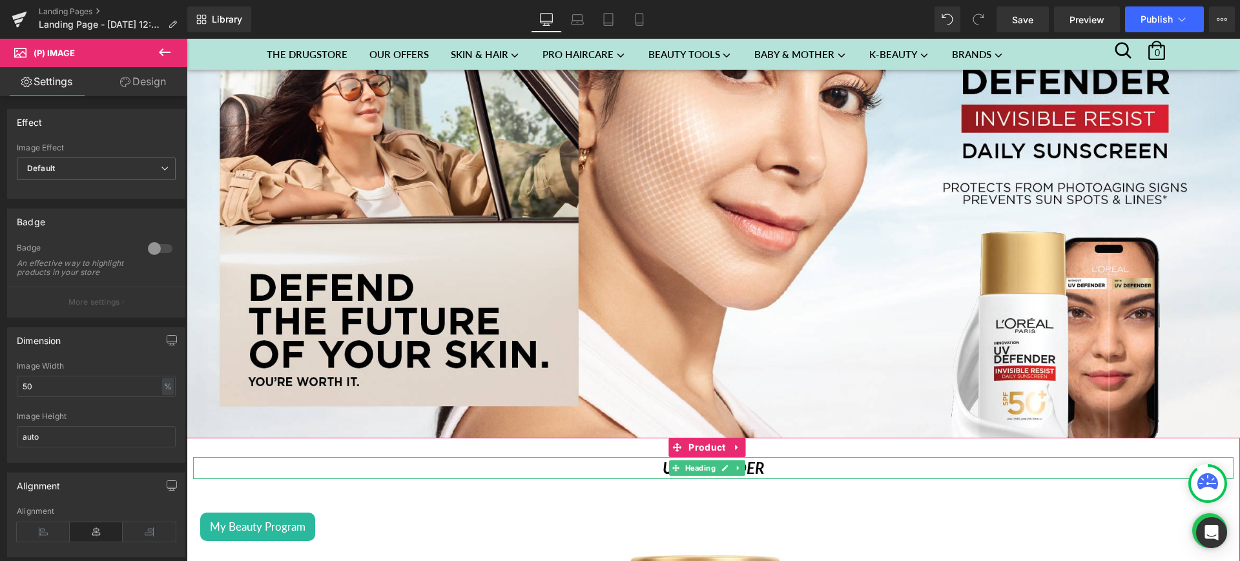
click at [766, 462] on h1 "UV-DEFENDER" at bounding box center [713, 468] width 1040 height 22
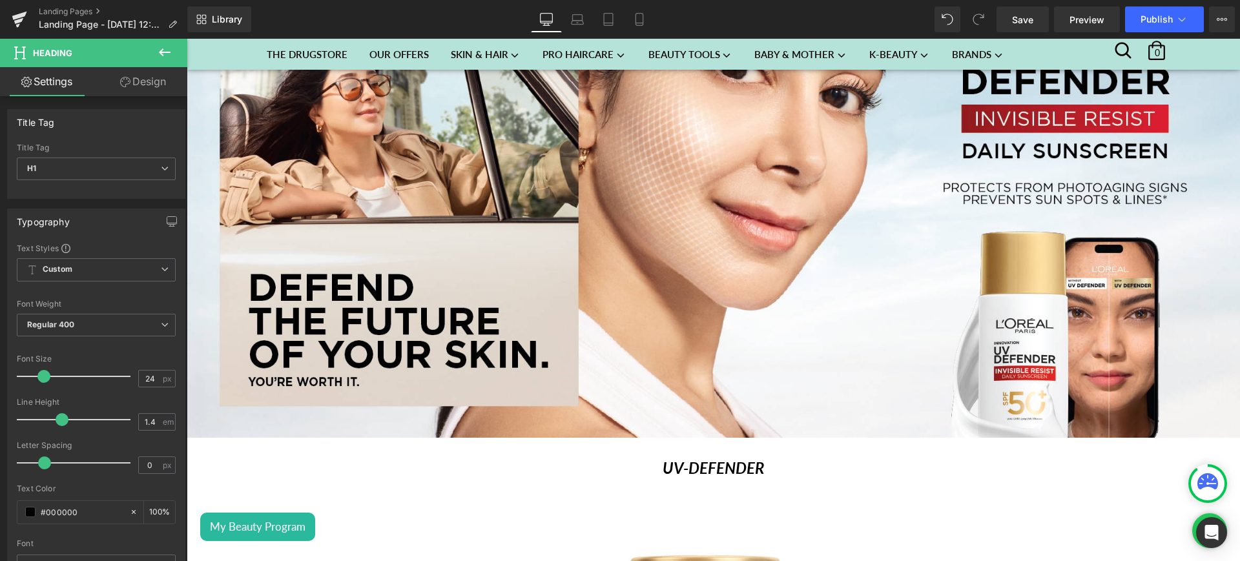
click at [163, 46] on icon at bounding box center [164, 52] width 15 height 15
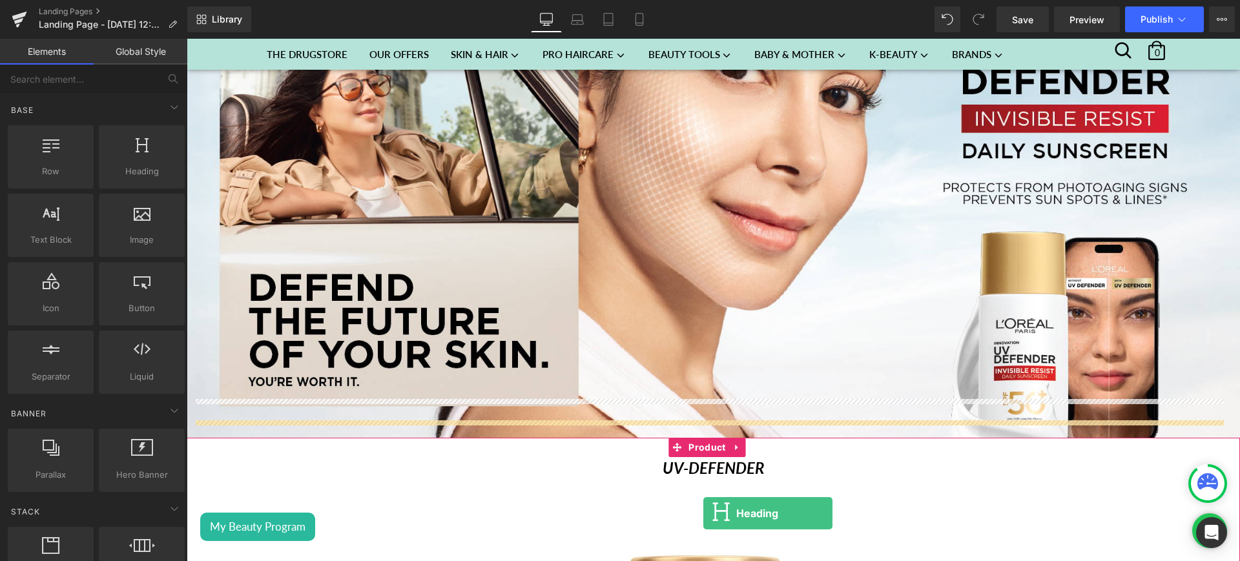
scroll to position [429, 0]
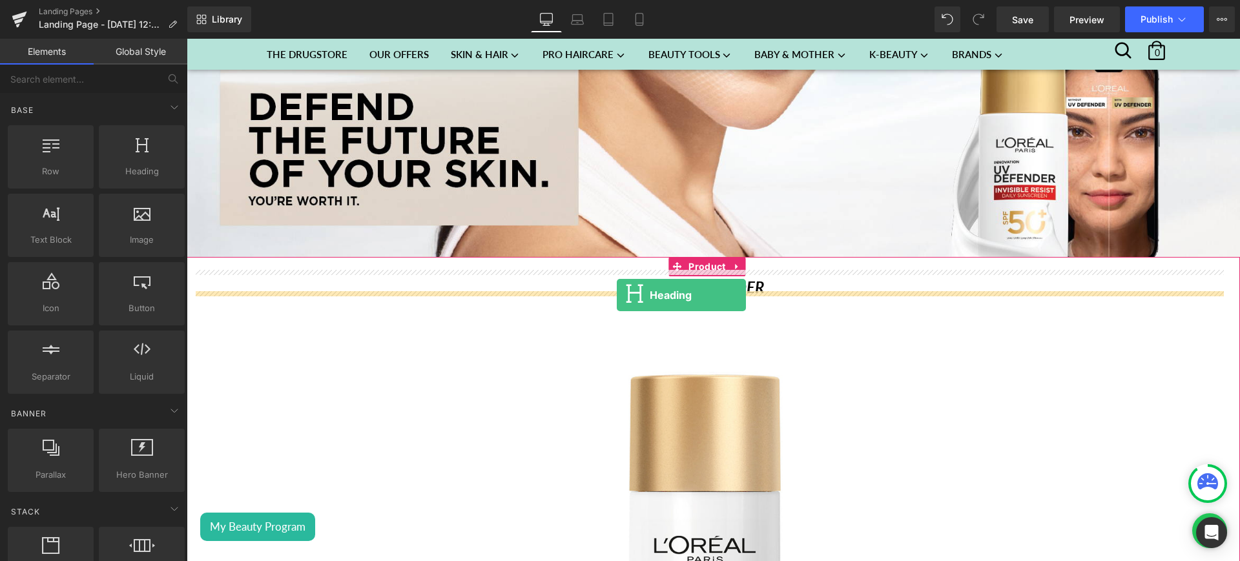
drag, startPoint x: 346, startPoint y: 210, endPoint x: 617, endPoint y: 295, distance: 283.6
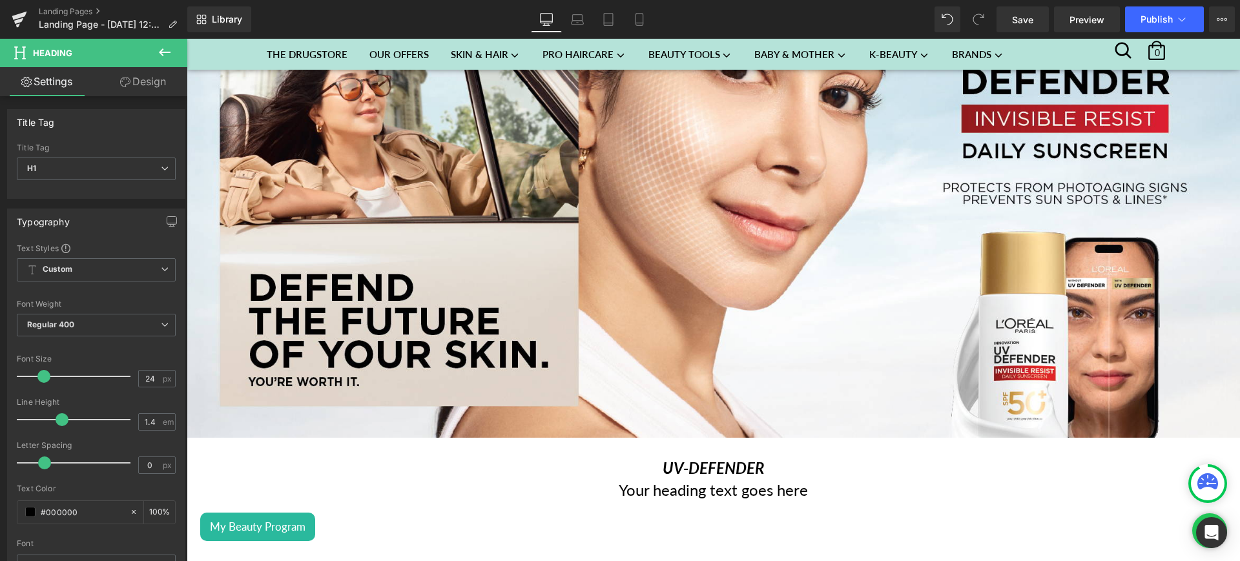
scroll to position [249, 0]
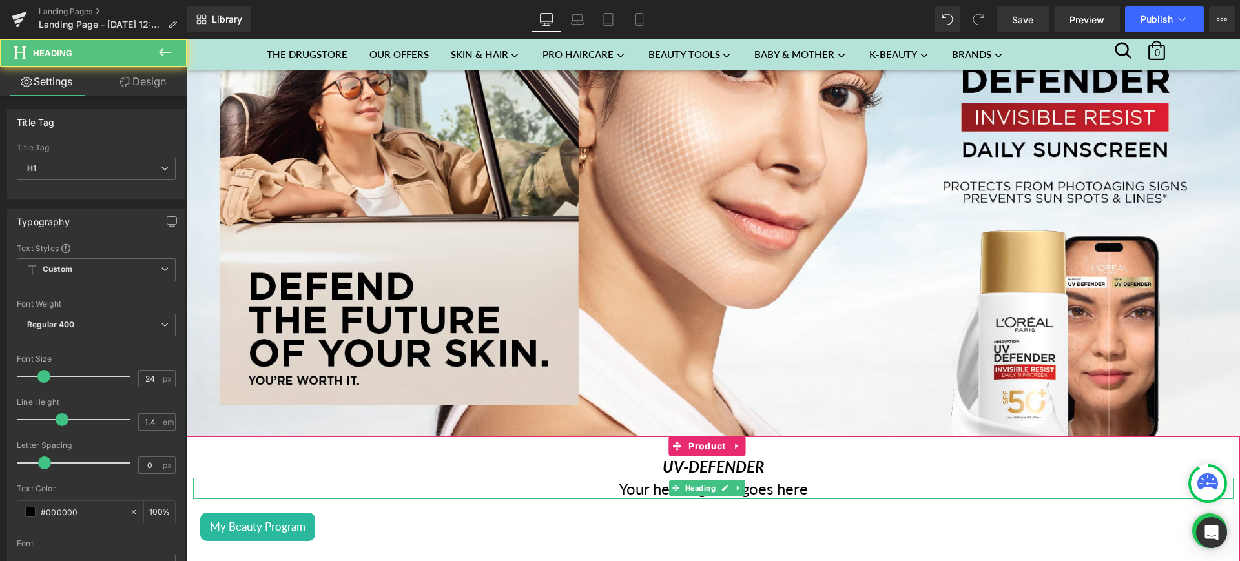
click at [813, 479] on h1 "Your heading text goes here" at bounding box center [713, 489] width 1040 height 22
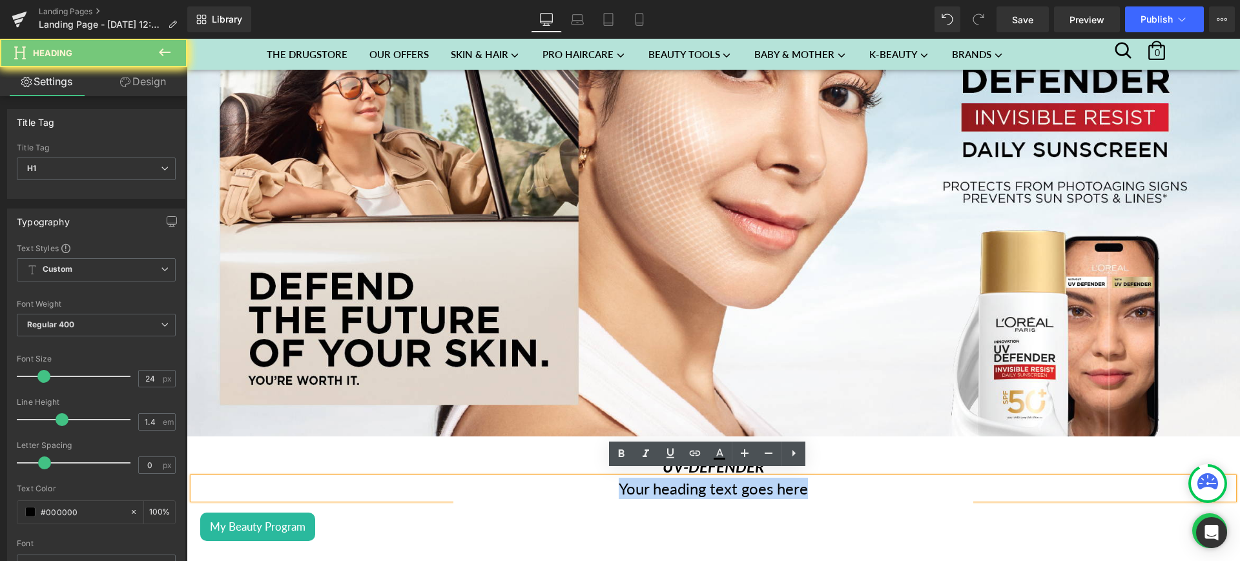
click at [813, 479] on h1 "Your heading text goes here" at bounding box center [713, 489] width 1040 height 22
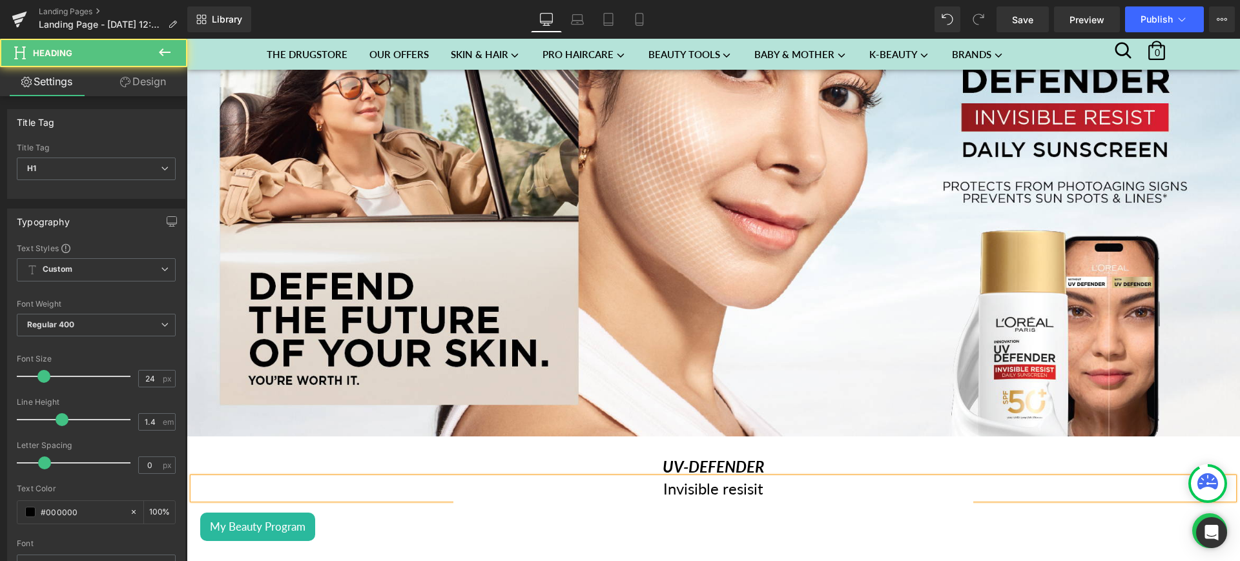
click at [752, 486] on h1 "Invisible resisit" at bounding box center [713, 489] width 1040 height 22
drag, startPoint x: 776, startPoint y: 480, endPoint x: 648, endPoint y: 486, distance: 127.9
click at [648, 486] on h1 "Invisible resist" at bounding box center [713, 489] width 1040 height 22
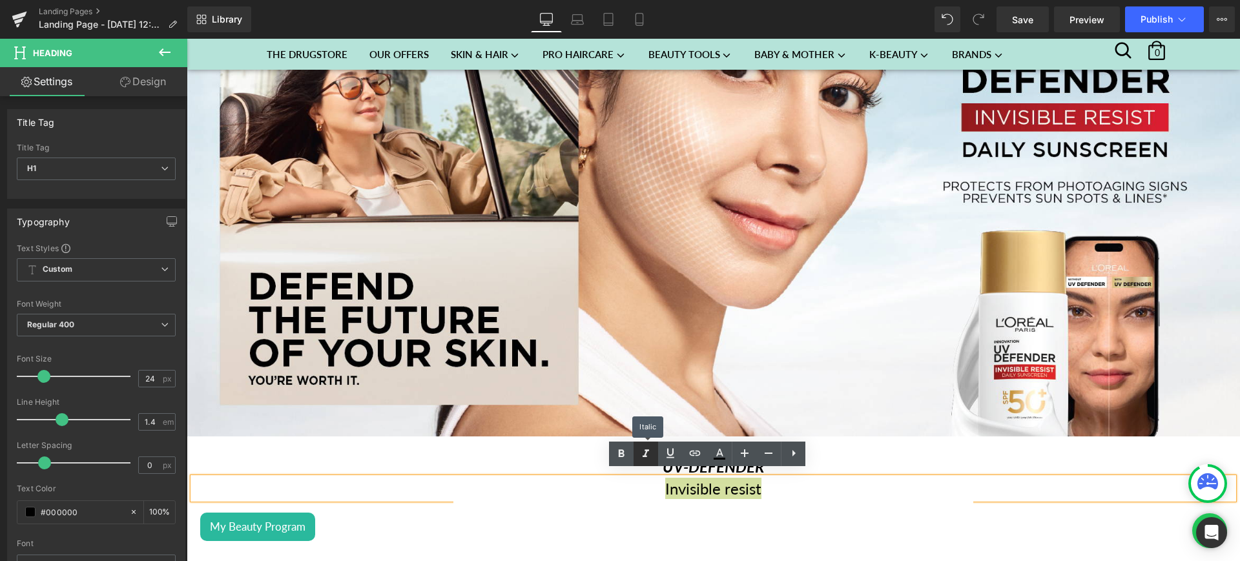
click at [651, 458] on icon at bounding box center [645, 453] width 15 height 15
click at [673, 460] on icon at bounding box center [669, 453] width 15 height 15
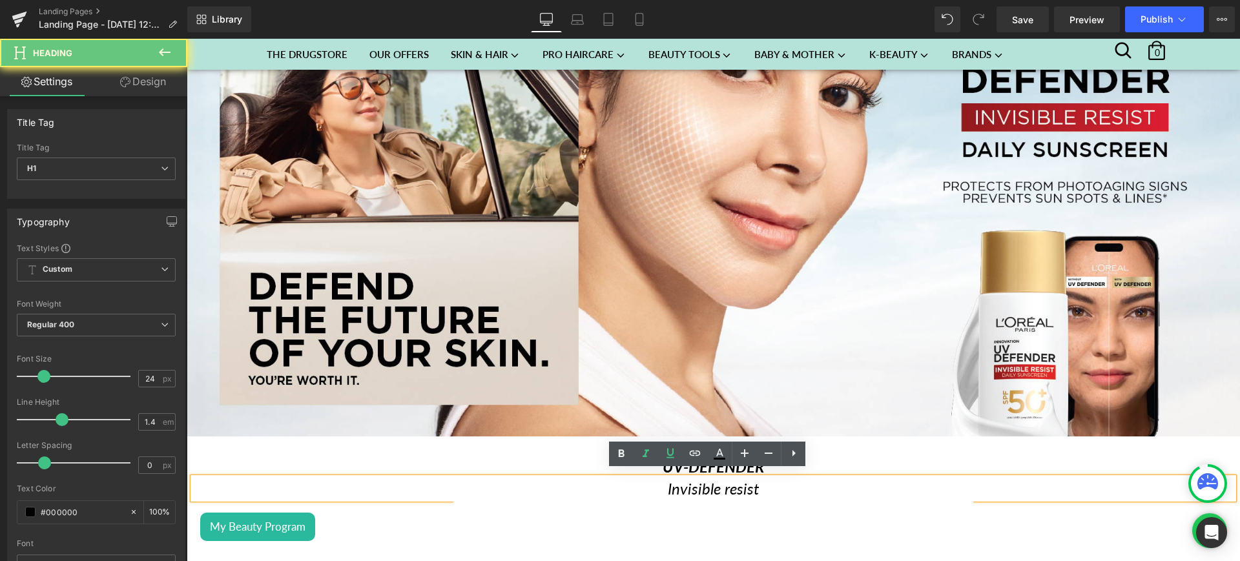
click at [705, 487] on u "Invisible resist" at bounding box center [714, 488] width 92 height 19
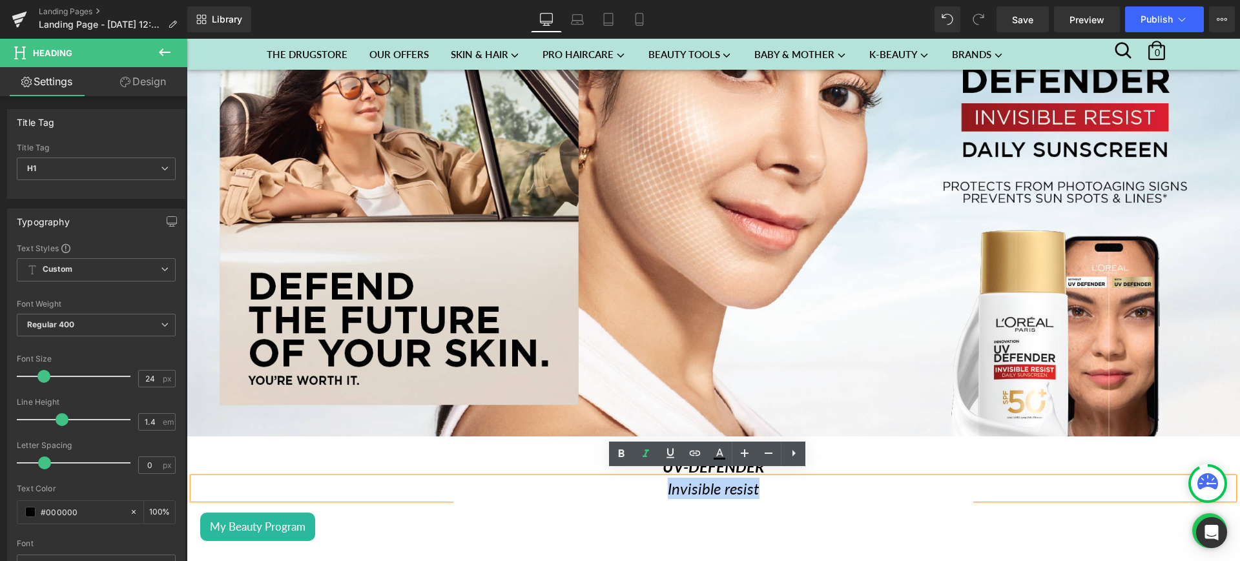
drag, startPoint x: 757, startPoint y: 489, endPoint x: 656, endPoint y: 493, distance: 101.4
click at [670, 460] on icon at bounding box center [669, 453] width 15 height 15
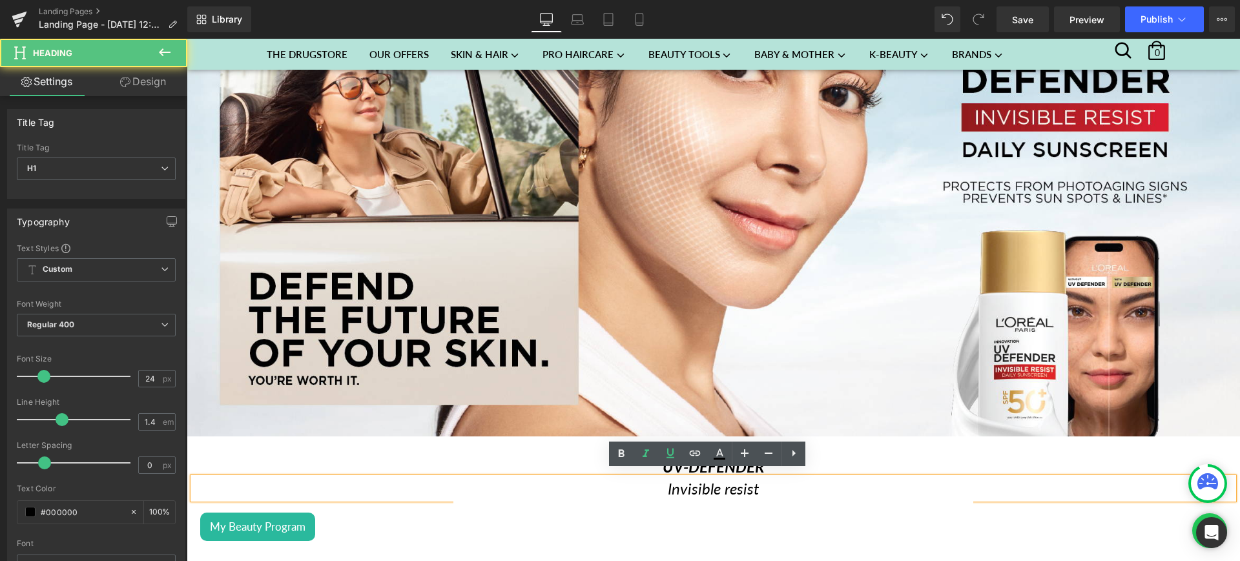
click at [709, 480] on u "Invisible resist" at bounding box center [714, 488] width 92 height 19
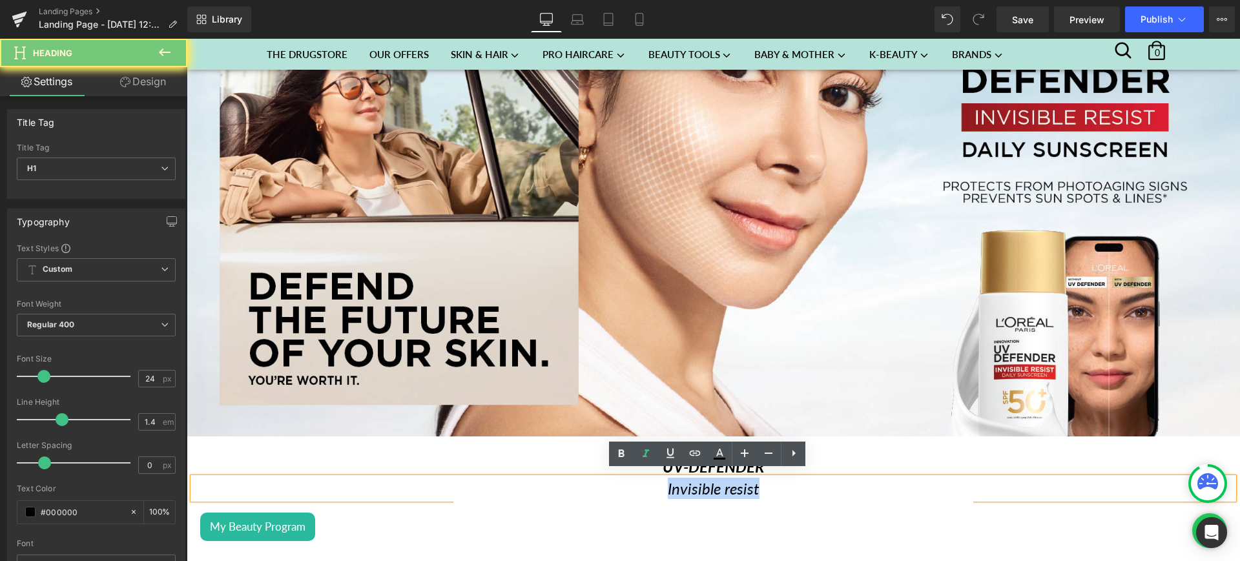
click at [709, 480] on u "Invisible resist" at bounding box center [714, 488] width 92 height 19
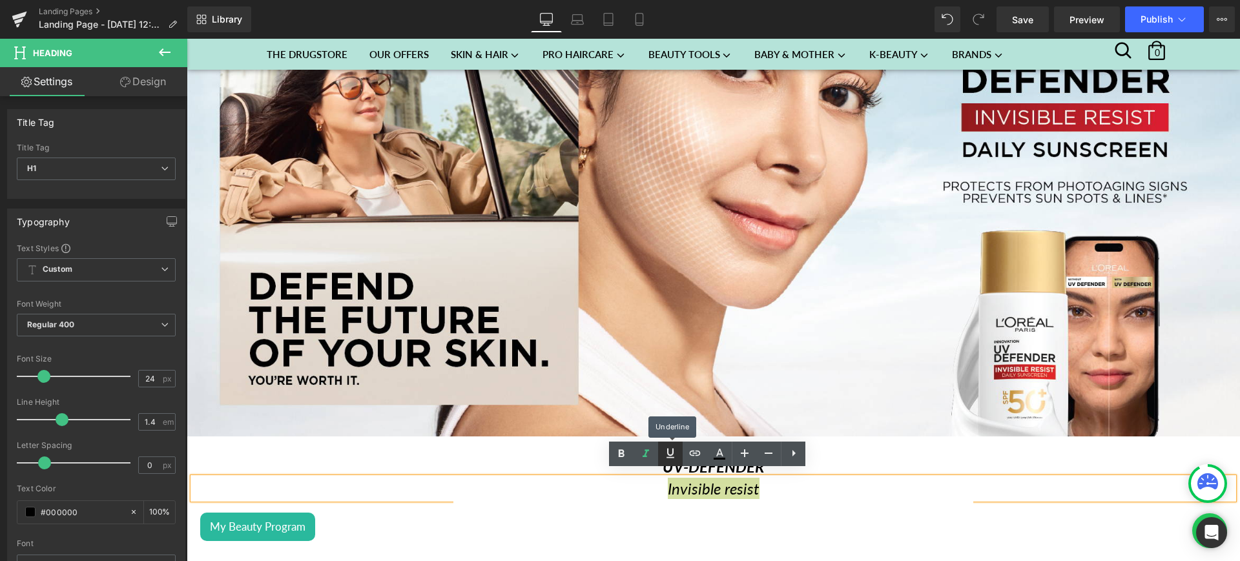
click at [664, 446] on icon at bounding box center [669, 453] width 15 height 15
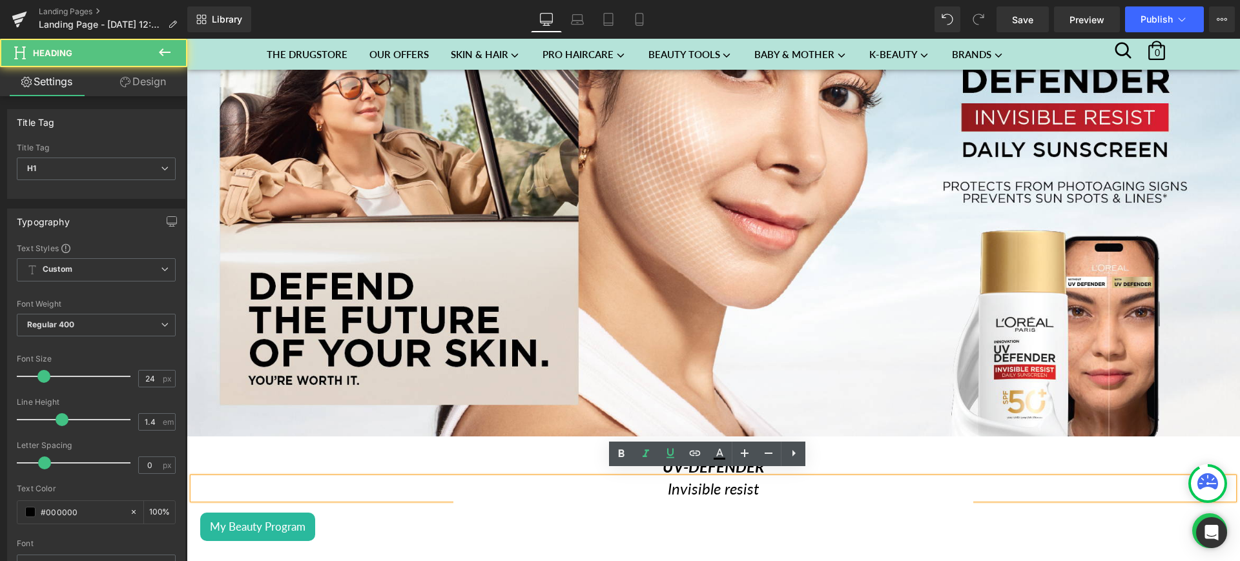
click at [781, 491] on h1 "Invisible resist" at bounding box center [713, 489] width 1040 height 22
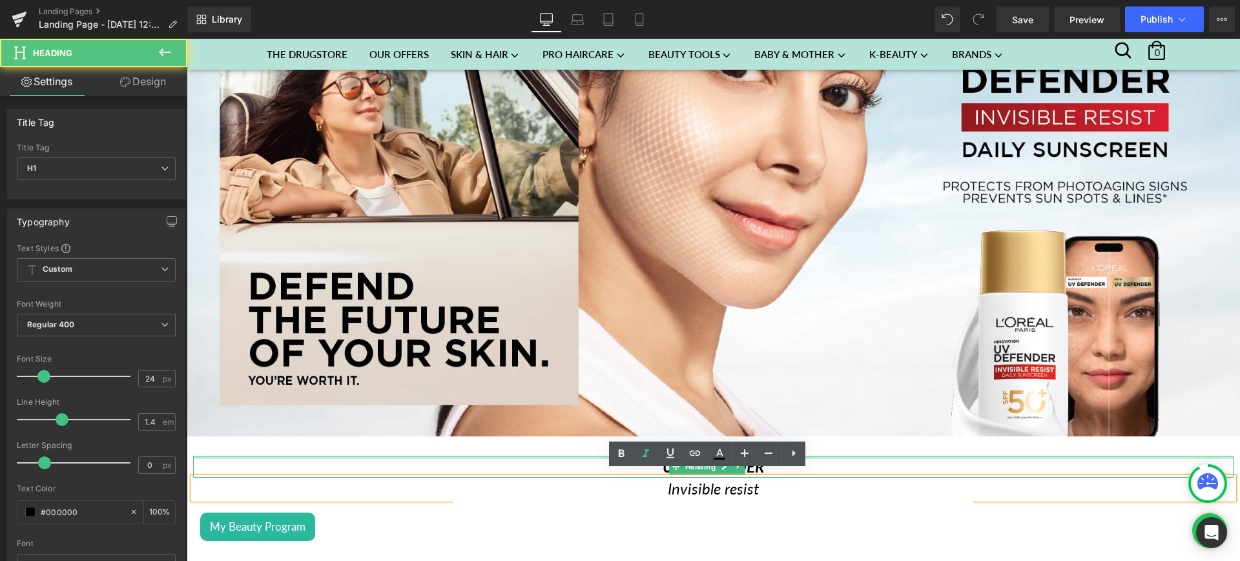
click at [859, 456] on div at bounding box center [713, 457] width 1040 height 3
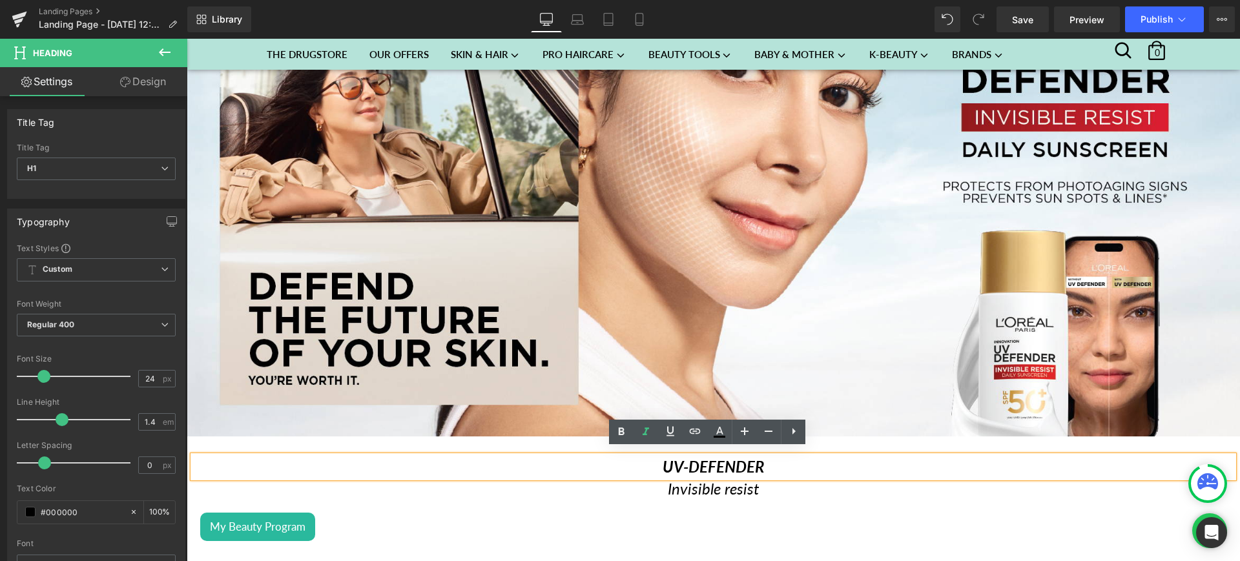
click at [773, 463] on h1 "UV-DEFENDER" at bounding box center [713, 467] width 1040 height 22
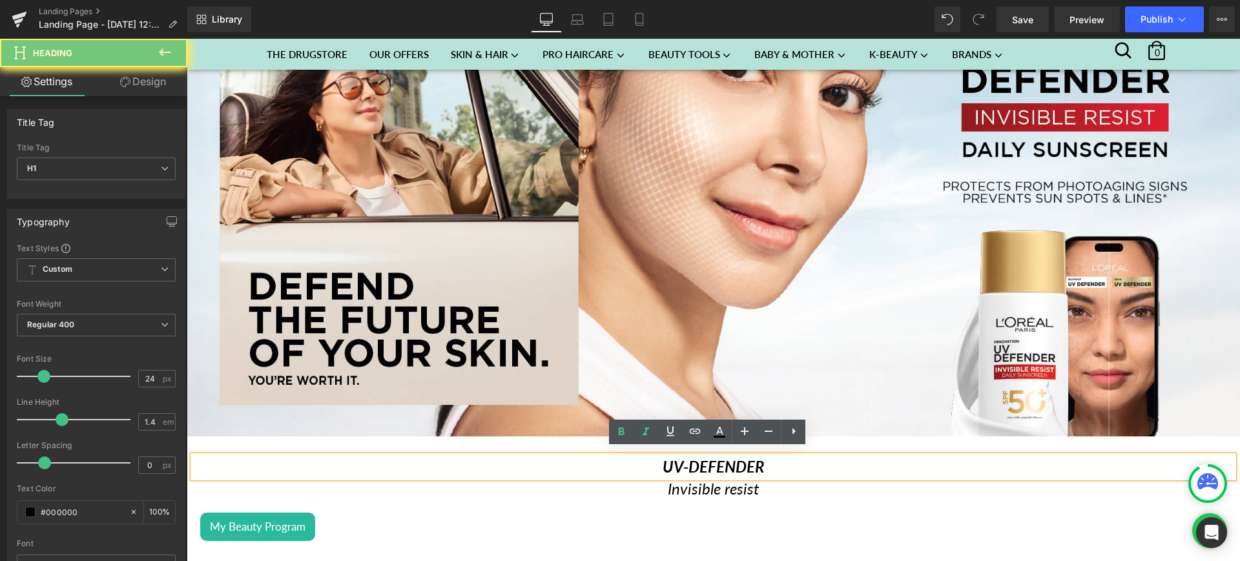
click at [773, 463] on h1 "UV-DEFENDER" at bounding box center [713, 467] width 1040 height 22
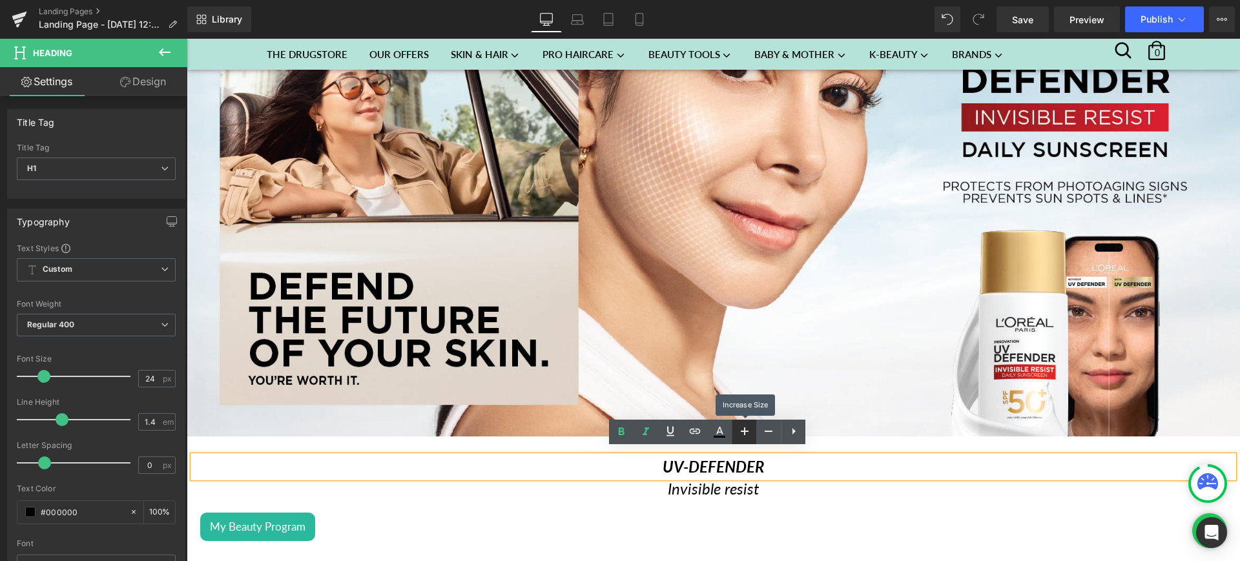
click at [0, 0] on icon at bounding box center [0, 0] width 0 height 0
type input "26"
click at [760, 490] on h1 "Invisible resist" at bounding box center [713, 490] width 1040 height 22
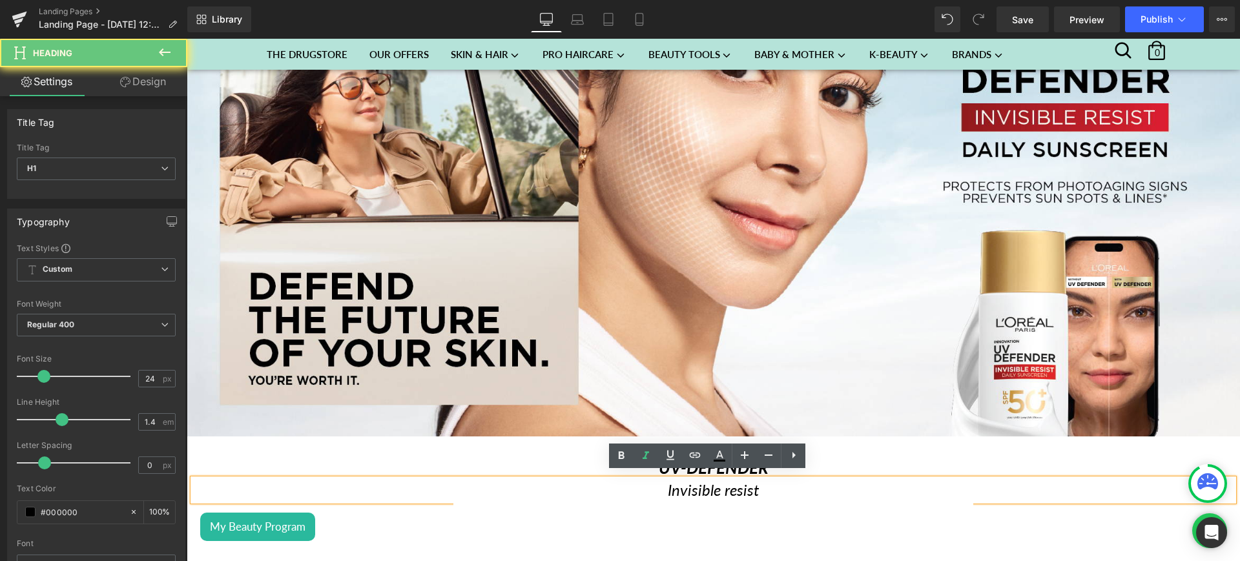
click at [760, 490] on h1 "Invisible resist" at bounding box center [713, 490] width 1040 height 22
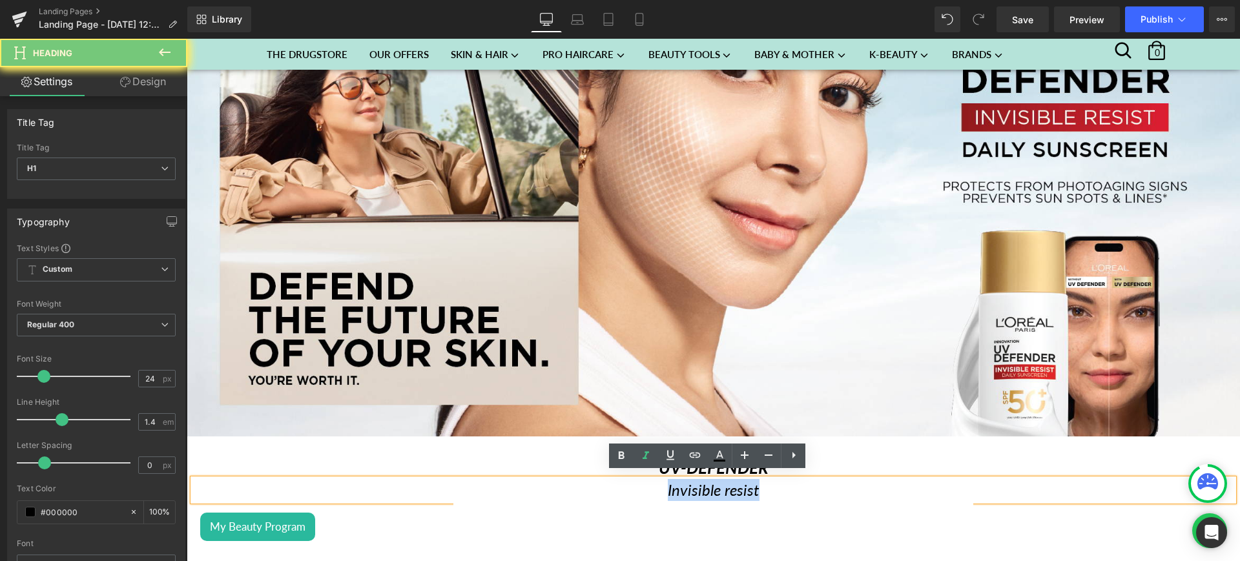
click at [760, 490] on h1 "Invisible resist" at bounding box center [713, 490] width 1040 height 22
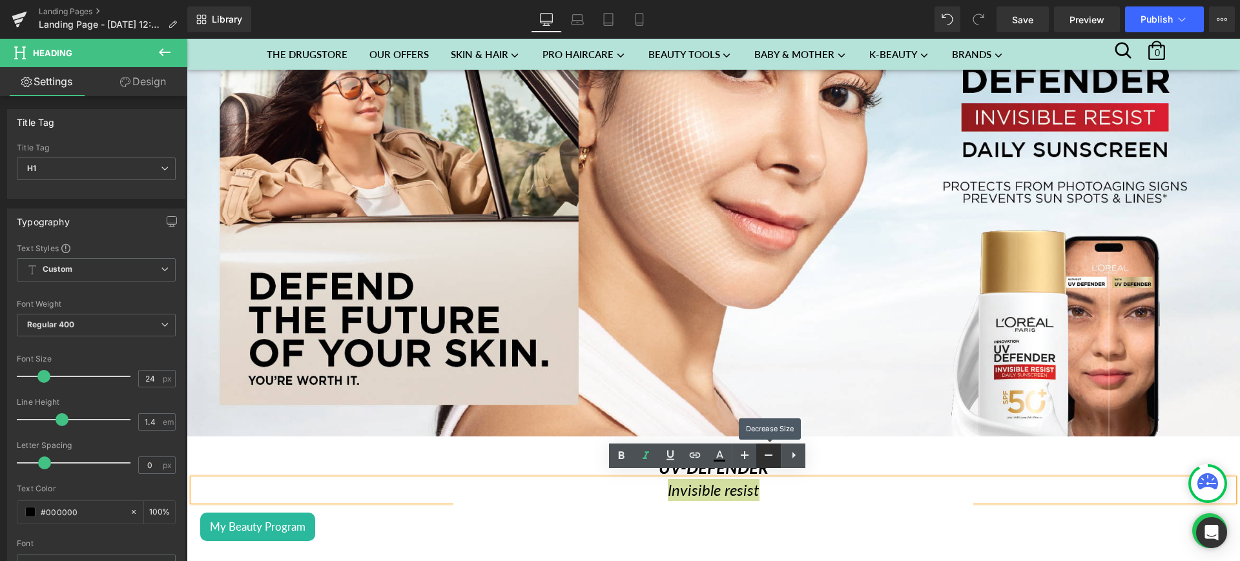
click at [0, 0] on icon at bounding box center [0, 0] width 0 height 0
type input "22"
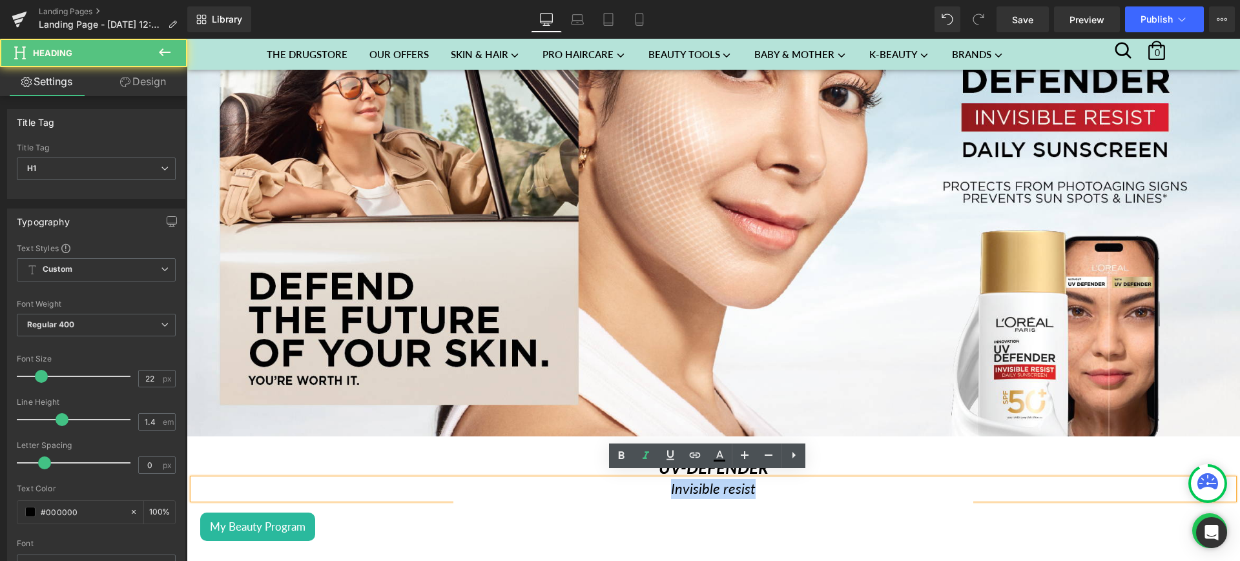
click at [794, 491] on h1 "Invisible resist" at bounding box center [713, 489] width 1040 height 20
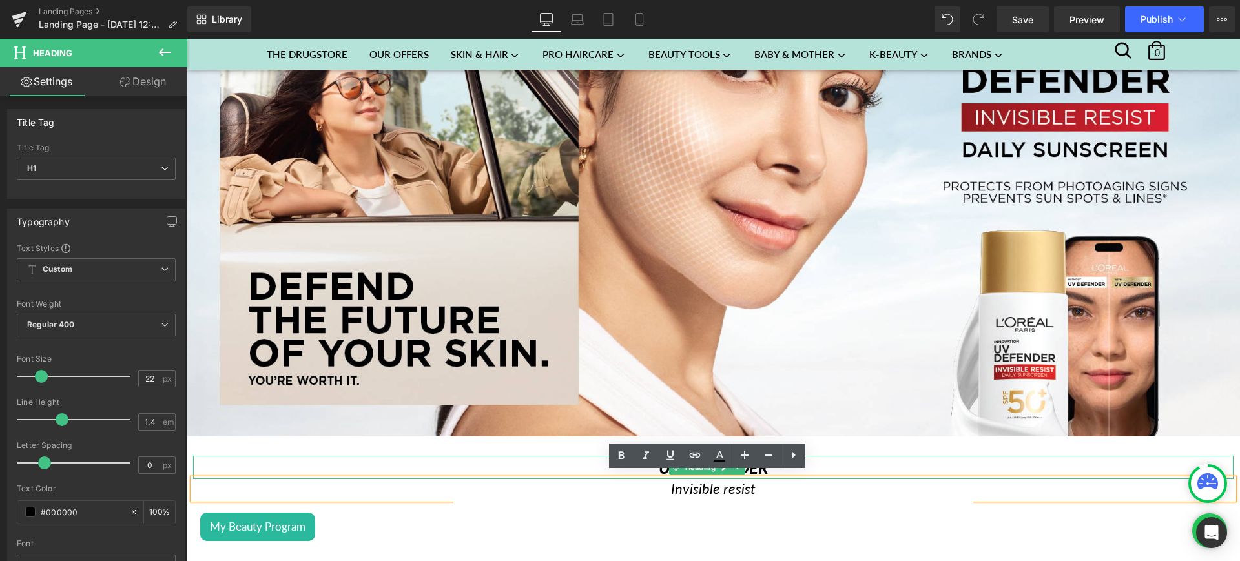
click at [839, 456] on h1 "UV-DEFENDER" at bounding box center [713, 467] width 1040 height 23
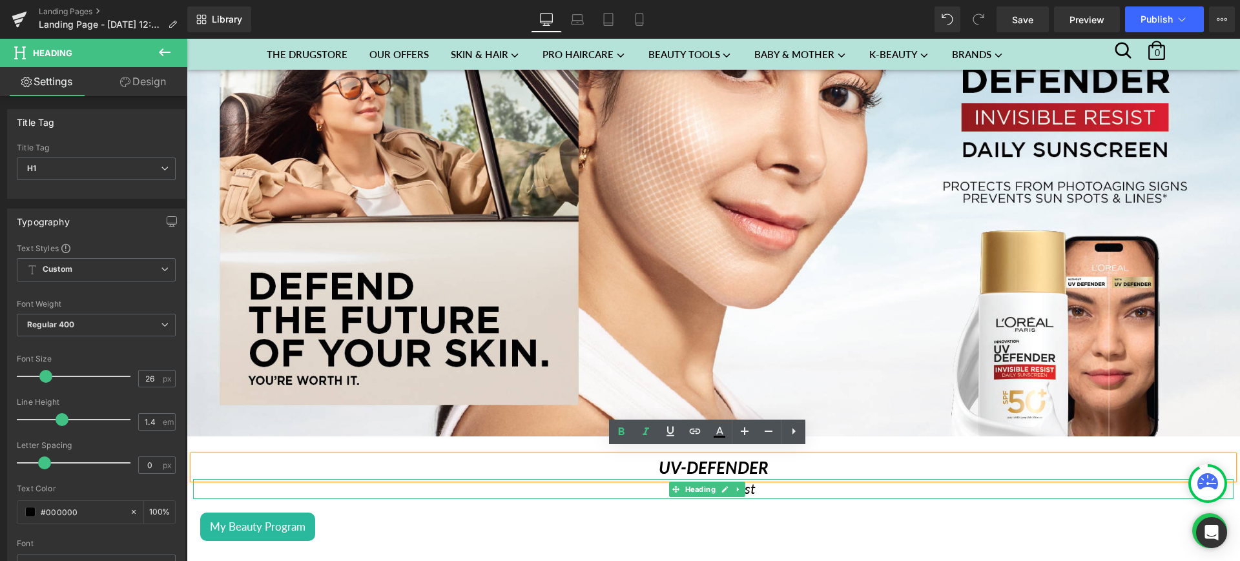
click at [799, 483] on h1 "Invisible resist" at bounding box center [713, 489] width 1040 height 20
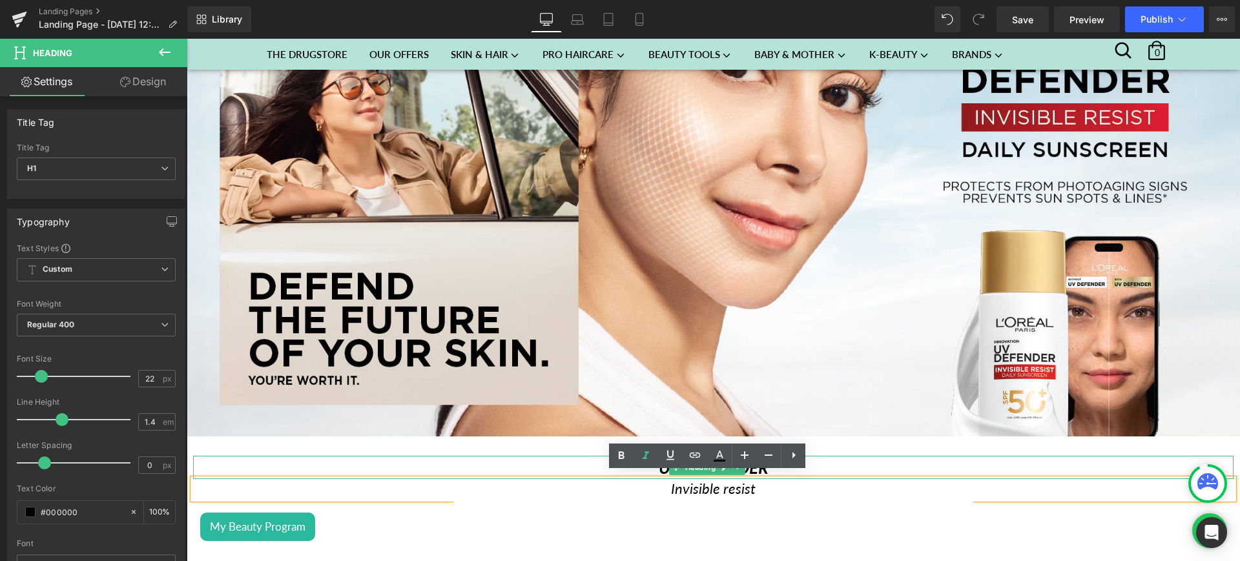
click at [865, 456] on h1 "UV-DEFENDER" at bounding box center [713, 467] width 1040 height 23
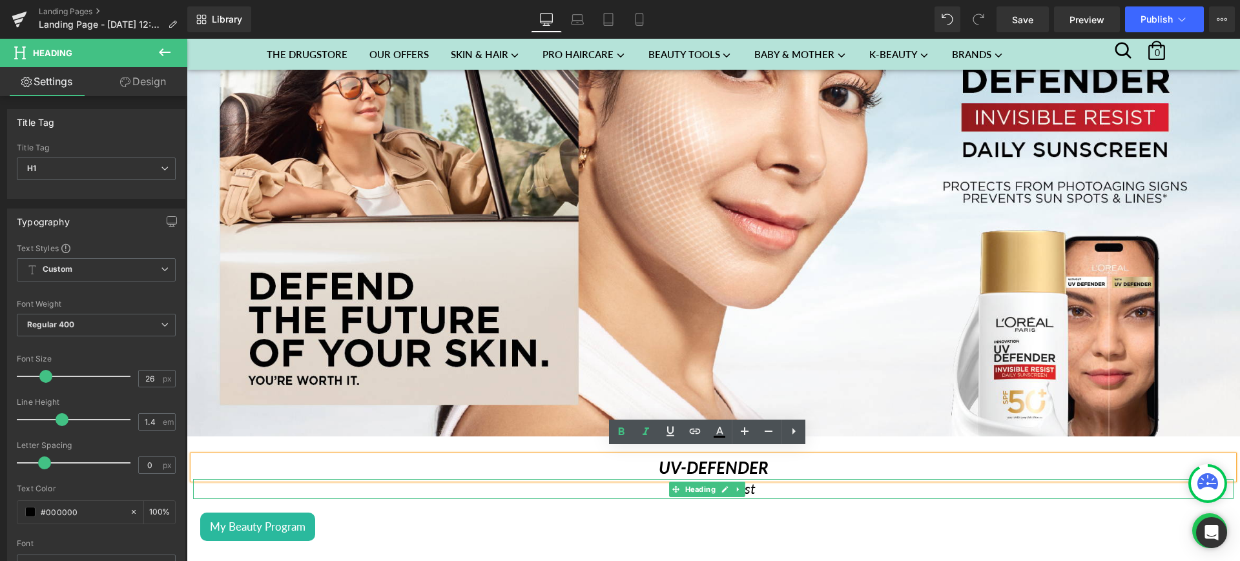
click at [792, 485] on h1 "Invisible resist" at bounding box center [713, 489] width 1040 height 20
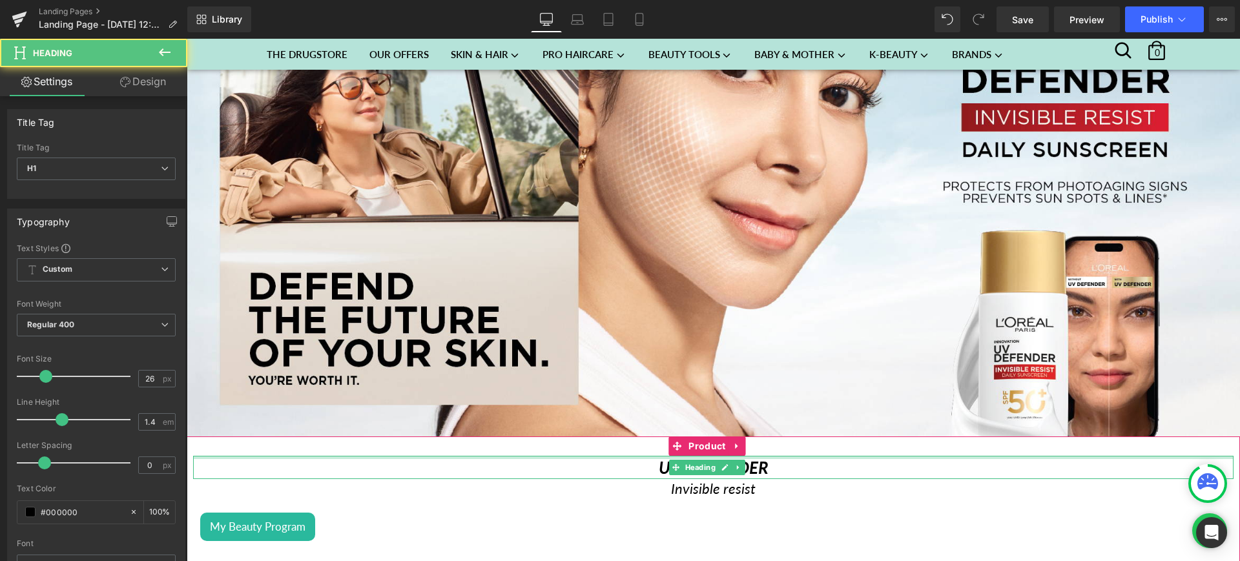
drag, startPoint x: 611, startPoint y: 449, endPoint x: 764, endPoint y: 430, distance: 154.2
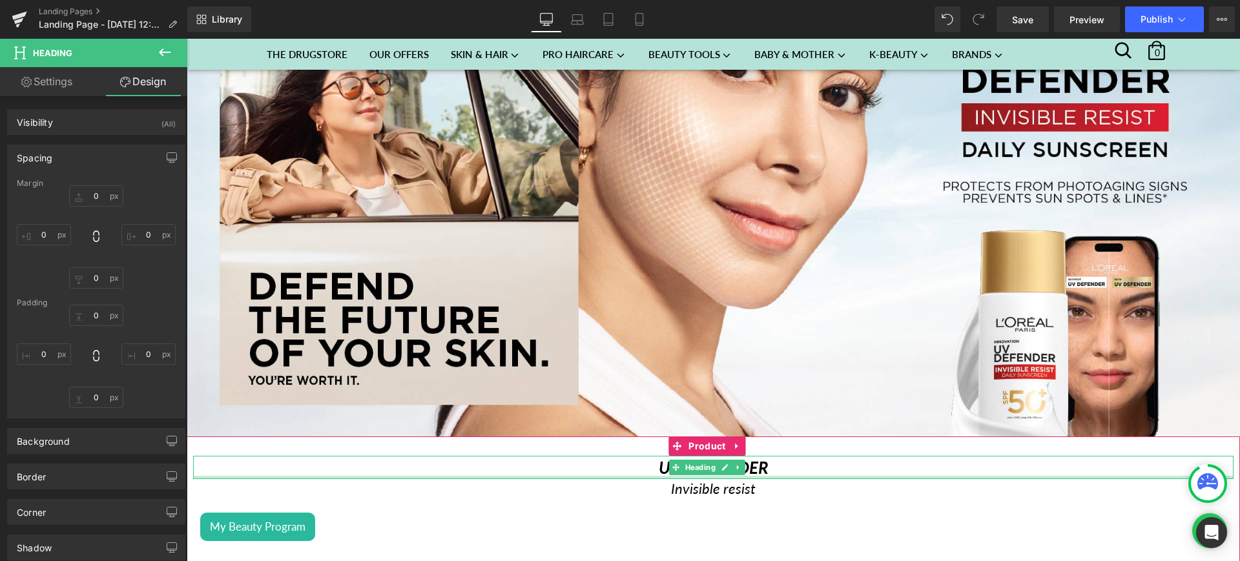
type input "0"
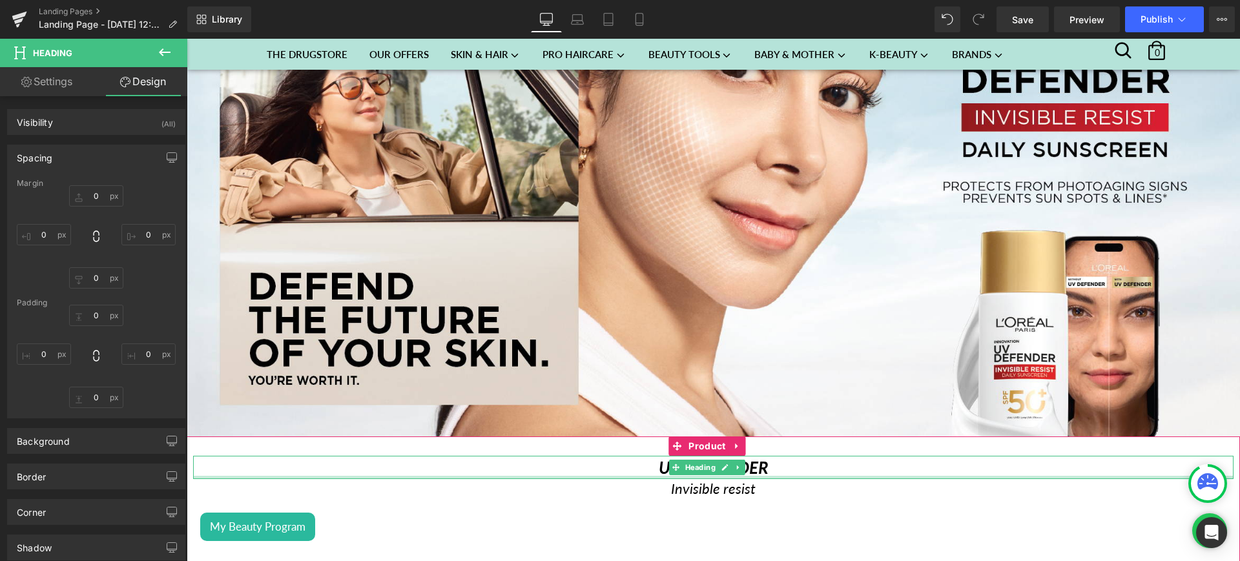
type input "0"
click at [786, 476] on div at bounding box center [713, 477] width 1040 height 3
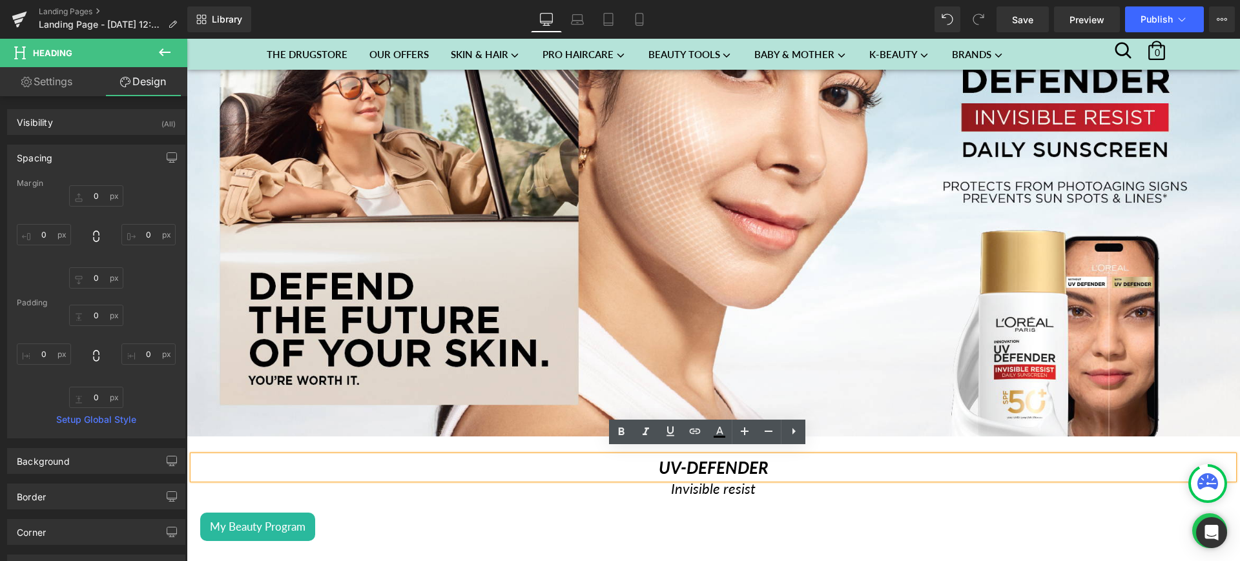
click at [769, 467] on h1 "UV-DEFENDER" at bounding box center [713, 467] width 1040 height 23
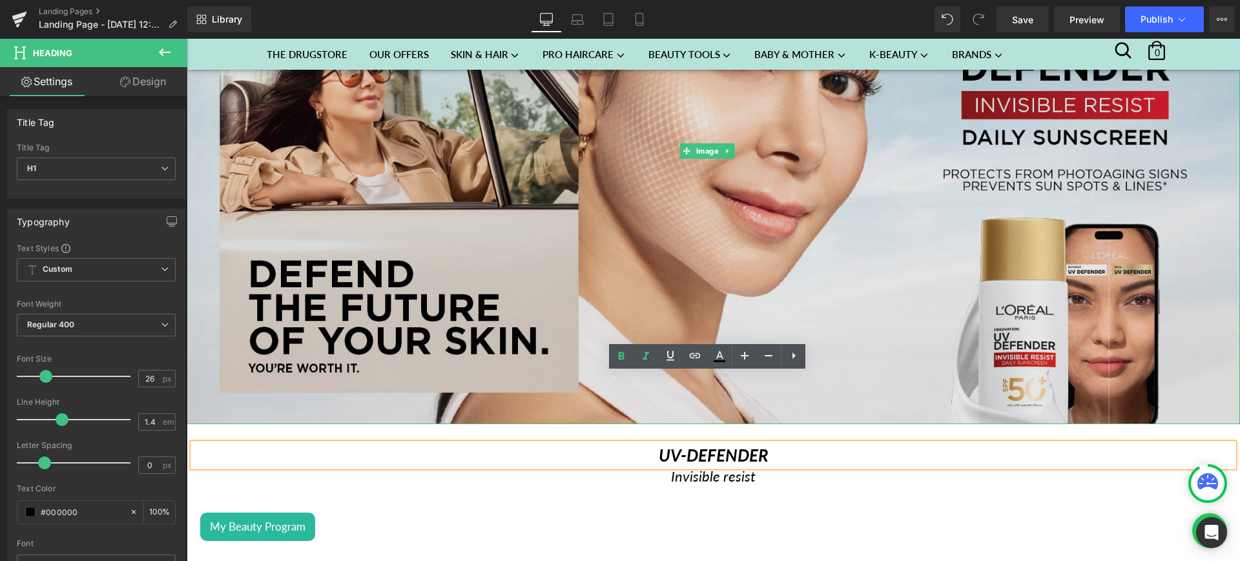
scroll to position [329, 0]
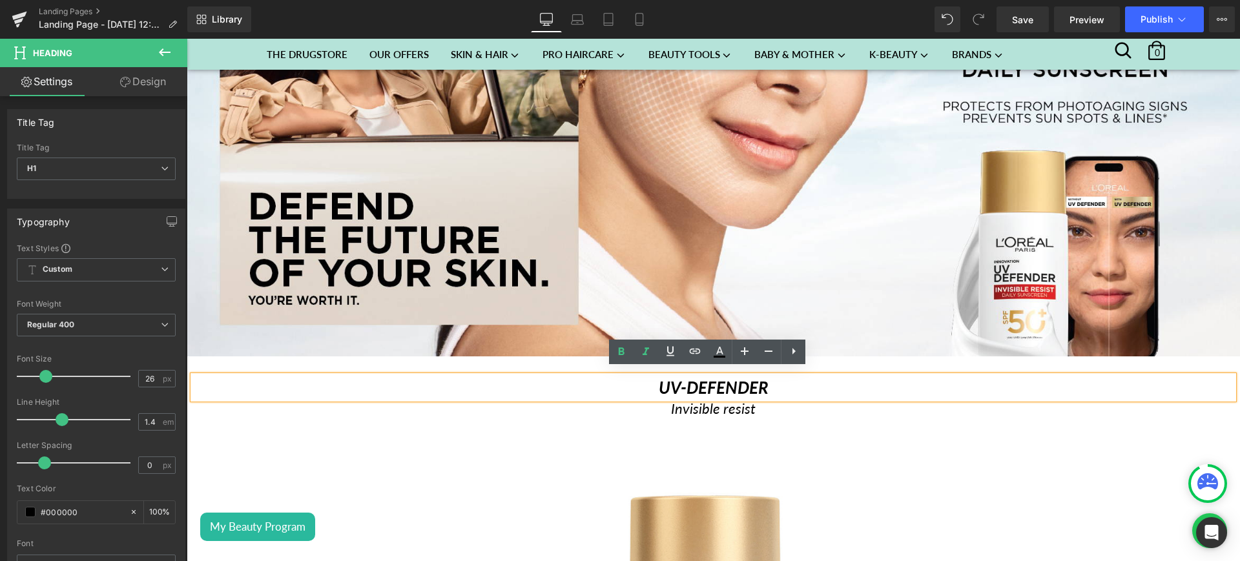
click at [679, 382] on icon "UV-DEFENDER" at bounding box center [714, 387] width 110 height 21
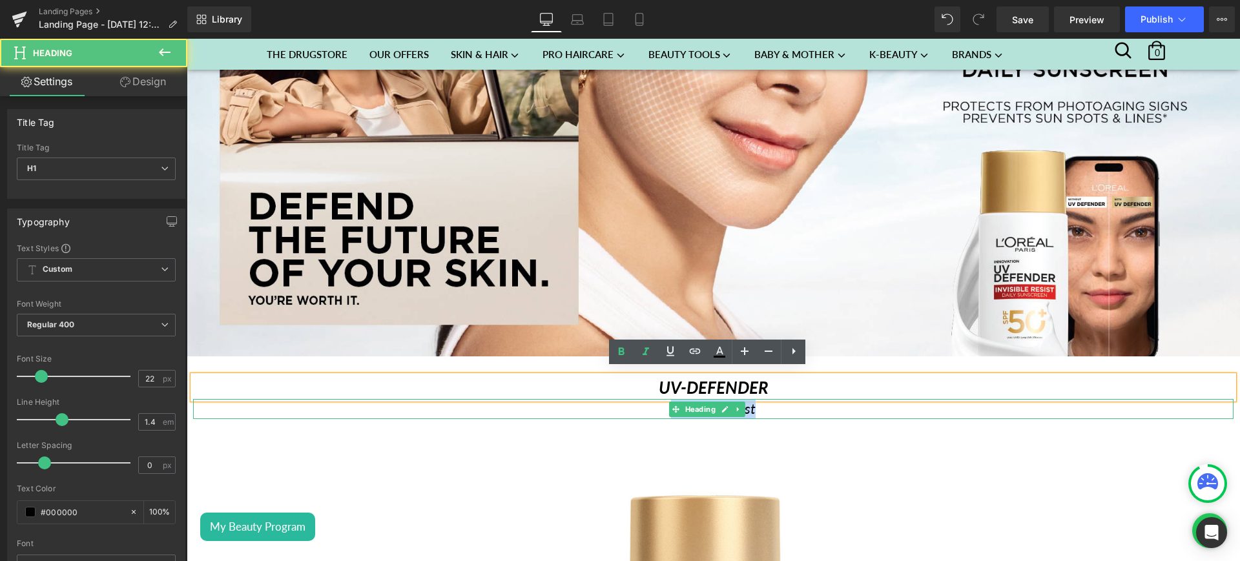
drag, startPoint x: 769, startPoint y: 407, endPoint x: 646, endPoint y: 403, distance: 123.4
click at [646, 403] on h1 "Invisible resist" at bounding box center [713, 409] width 1040 height 20
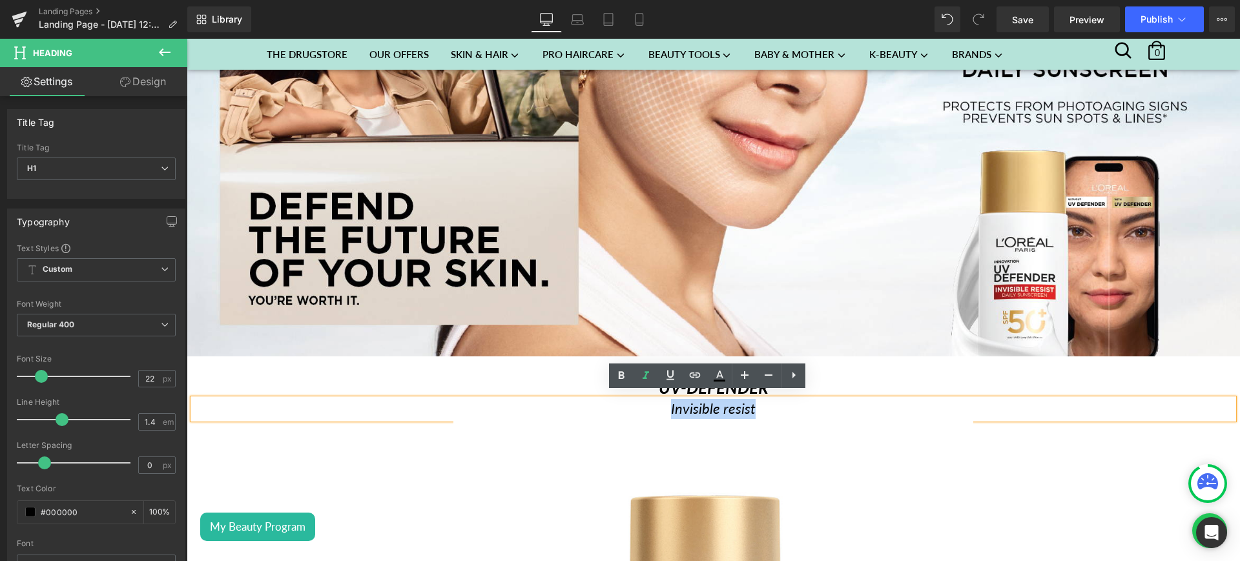
copy u "Invisible resist"
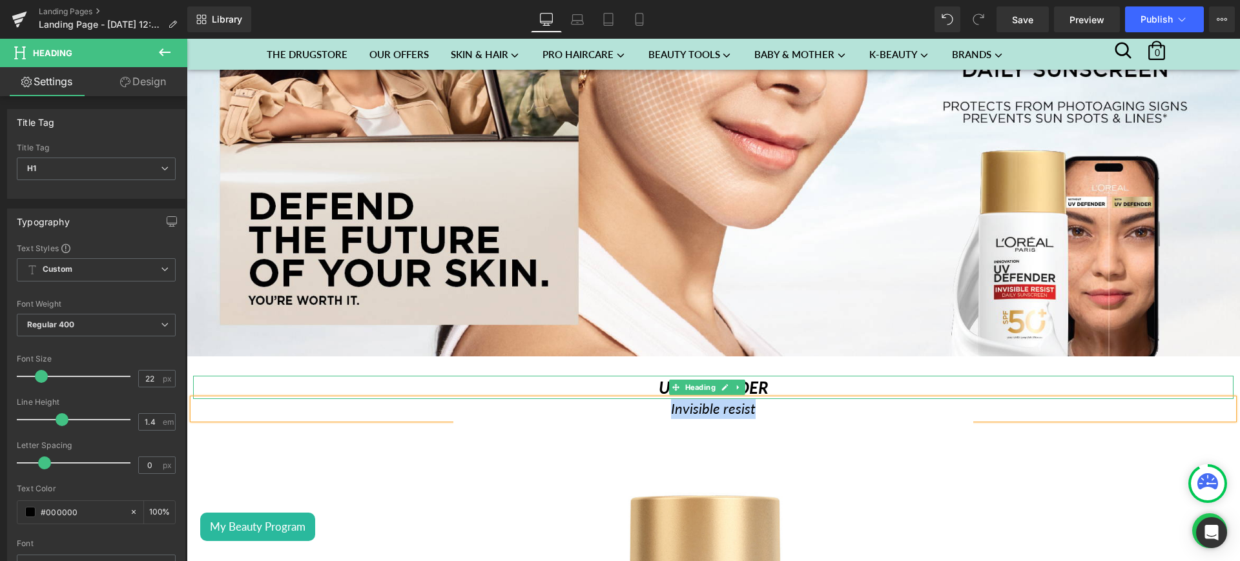
click at [783, 383] on h1 "UV-DEFENDER" at bounding box center [713, 387] width 1040 height 23
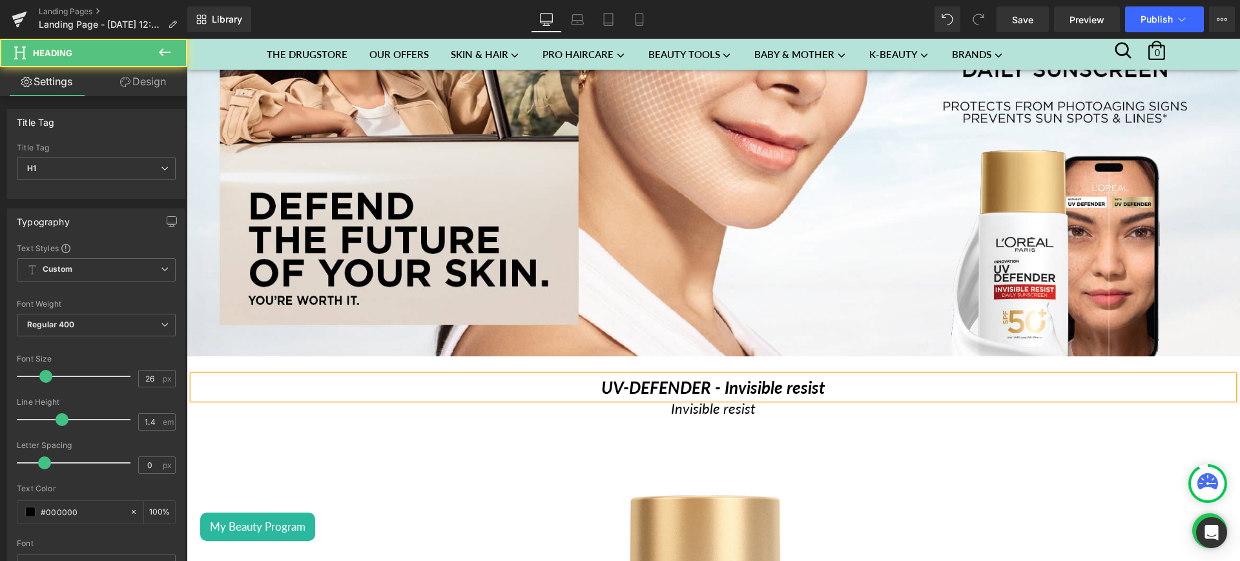
click at [719, 380] on icon "UV-DEFENDER - Invisible resist" at bounding box center [713, 387] width 224 height 21
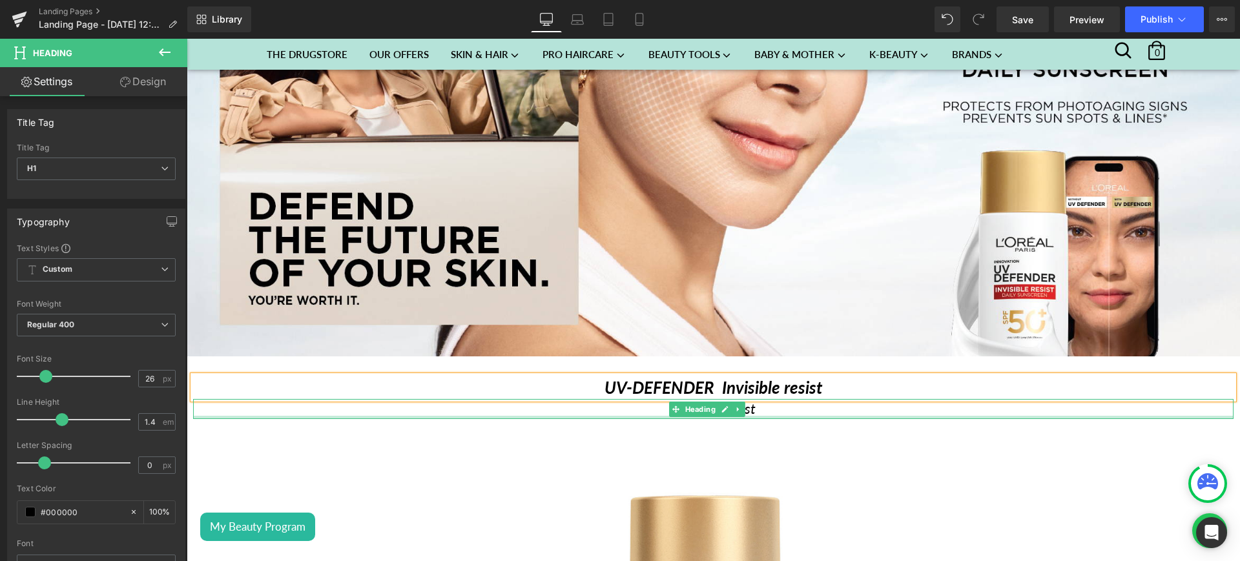
click at [763, 416] on div at bounding box center [713, 417] width 1040 height 3
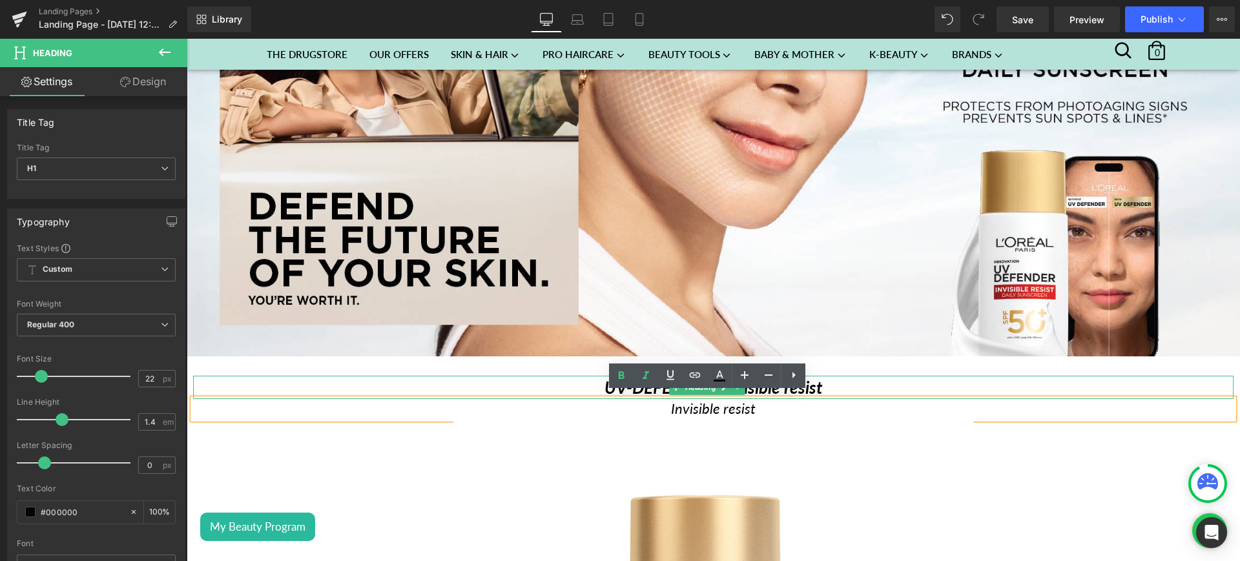
click at [840, 382] on h1 "UV-DEFENDER Invisible resist" at bounding box center [713, 387] width 1040 height 23
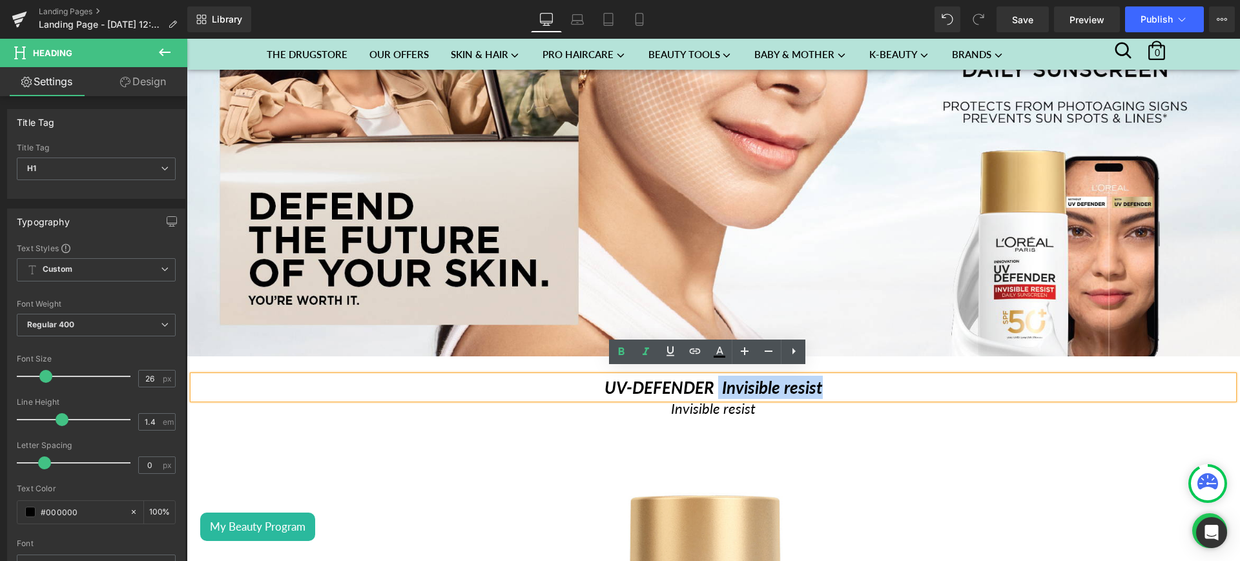
drag, startPoint x: 839, startPoint y: 382, endPoint x: 712, endPoint y: 376, distance: 127.3
click at [712, 376] on h1 "UV-DEFENDER Invisible resist" at bounding box center [713, 387] width 1040 height 23
click at [0, 0] on link at bounding box center [0, 0] width 0 height 0
click at [623, 355] on icon at bounding box center [620, 351] width 15 height 15
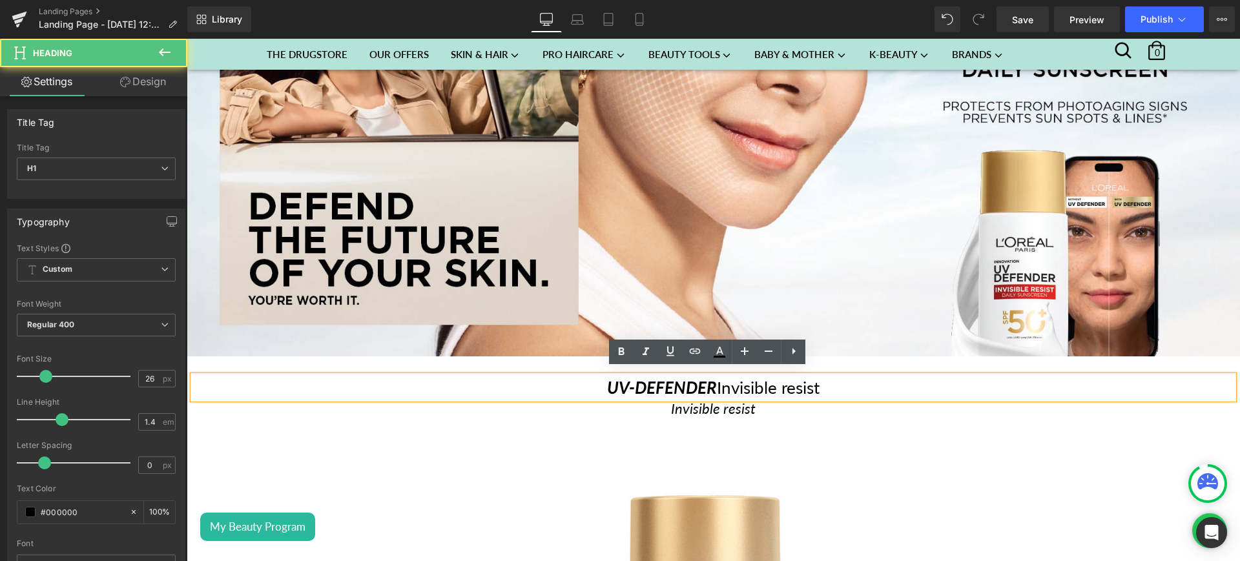
click at [839, 376] on h1 "UV-DEFENDER Invisible resist" at bounding box center [713, 387] width 1040 height 23
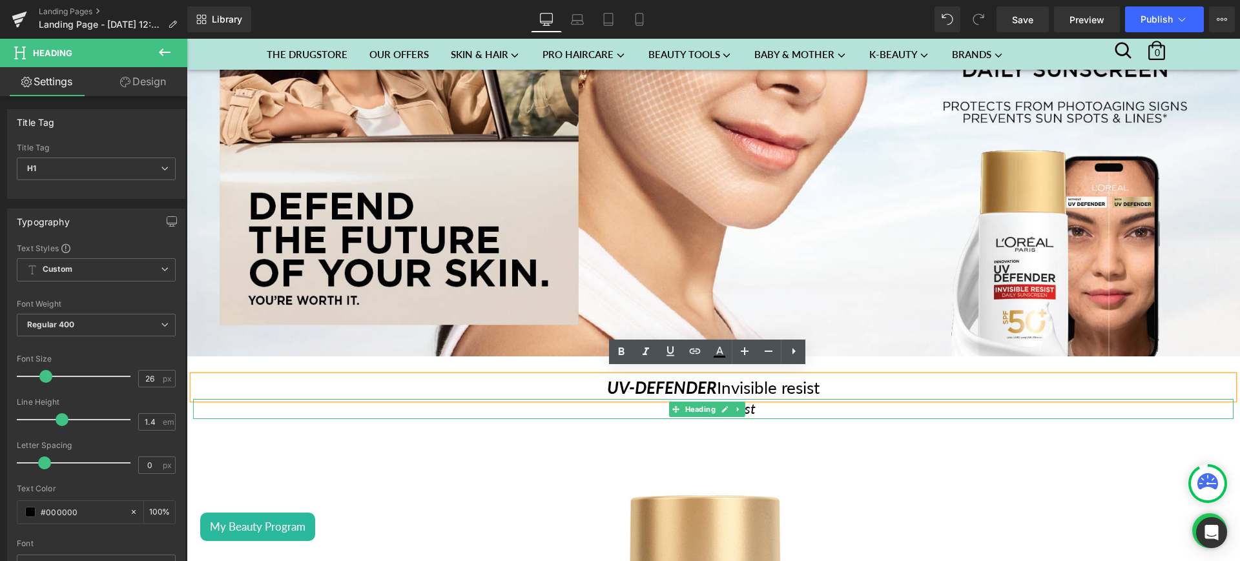
click at [782, 399] on h1 "Invisible resist" at bounding box center [713, 409] width 1040 height 20
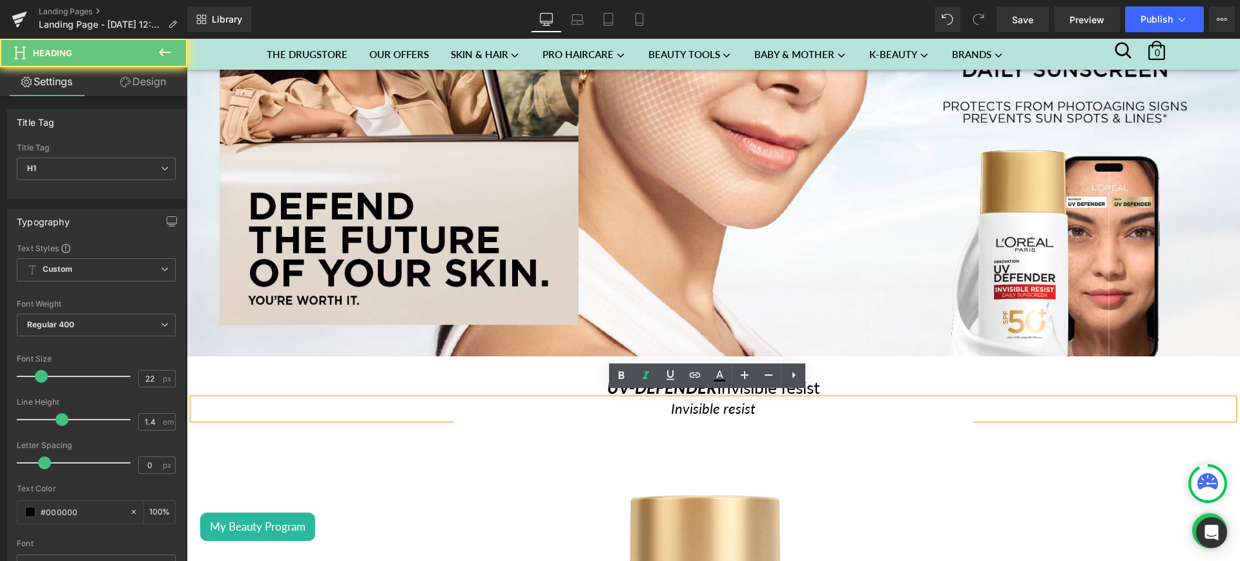
click at [782, 399] on h1 "Invisible resist" at bounding box center [713, 409] width 1040 height 20
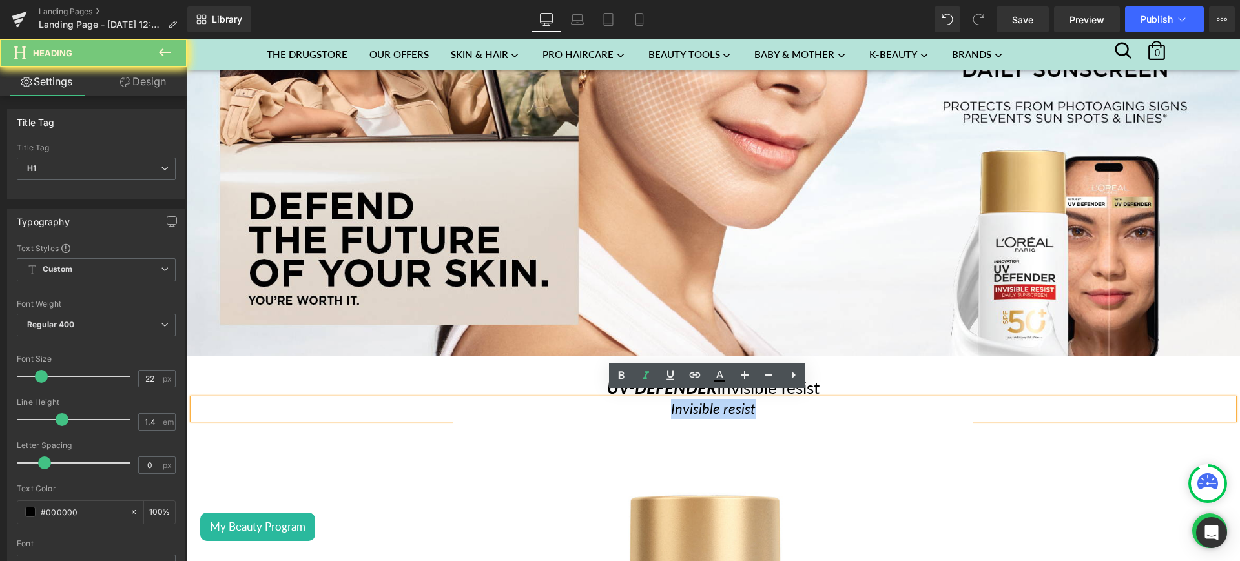
click at [782, 399] on h1 "Invisible resist" at bounding box center [713, 409] width 1040 height 20
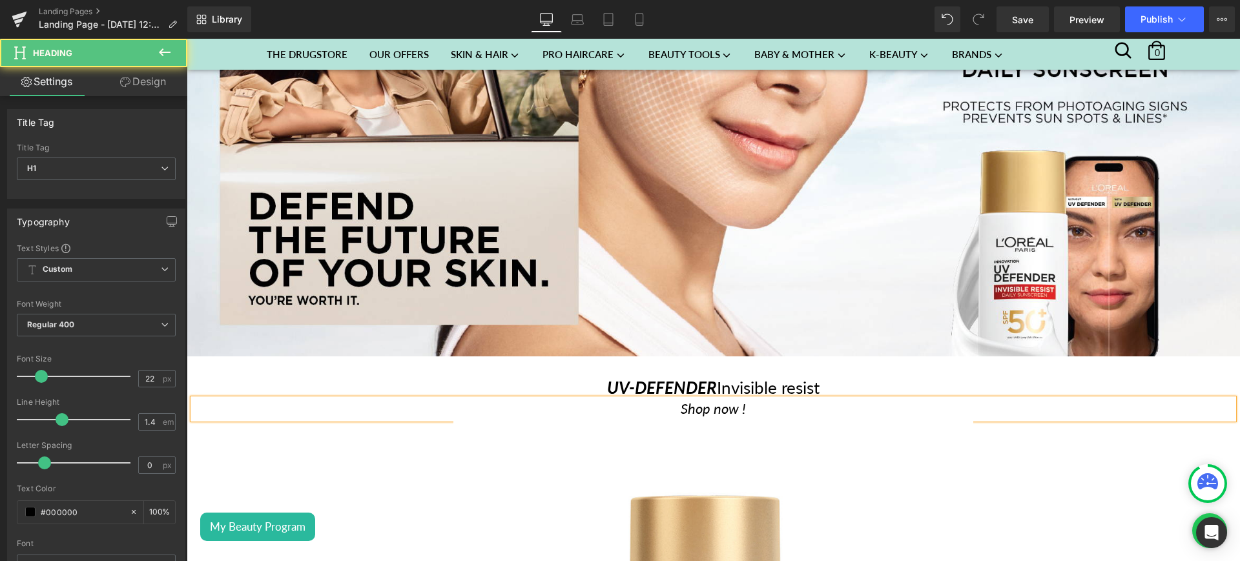
drag, startPoint x: 763, startPoint y: 393, endPoint x: 670, endPoint y: 393, distance: 93.0
click at [670, 399] on h1 "Shop now !" at bounding box center [713, 409] width 1040 height 20
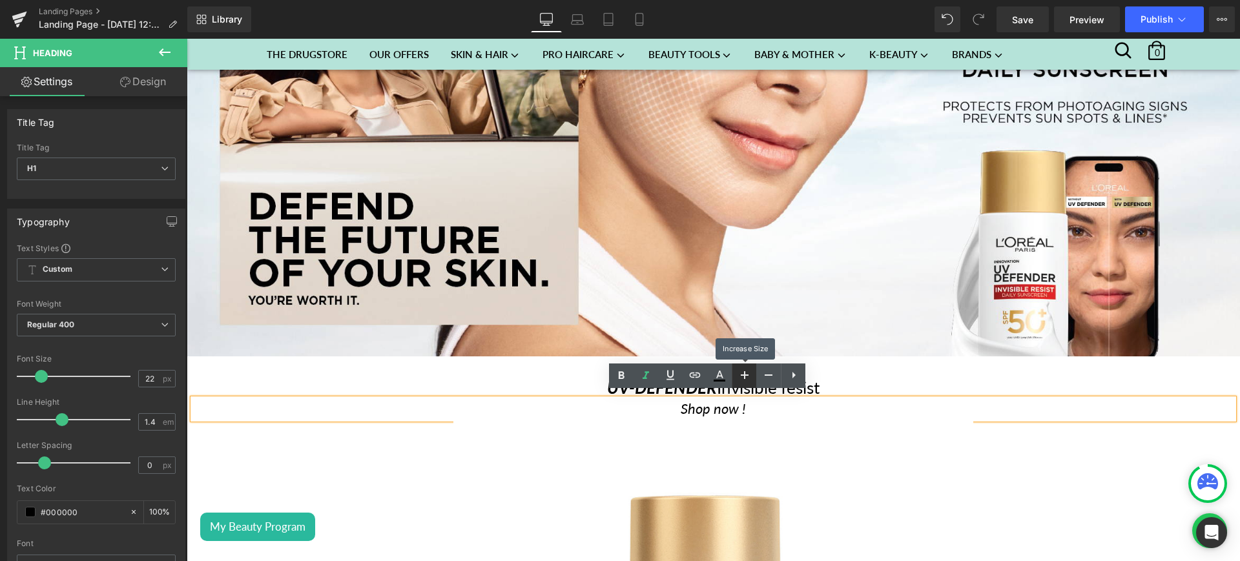
click at [0, 0] on icon at bounding box center [0, 0] width 0 height 0
type input "24"
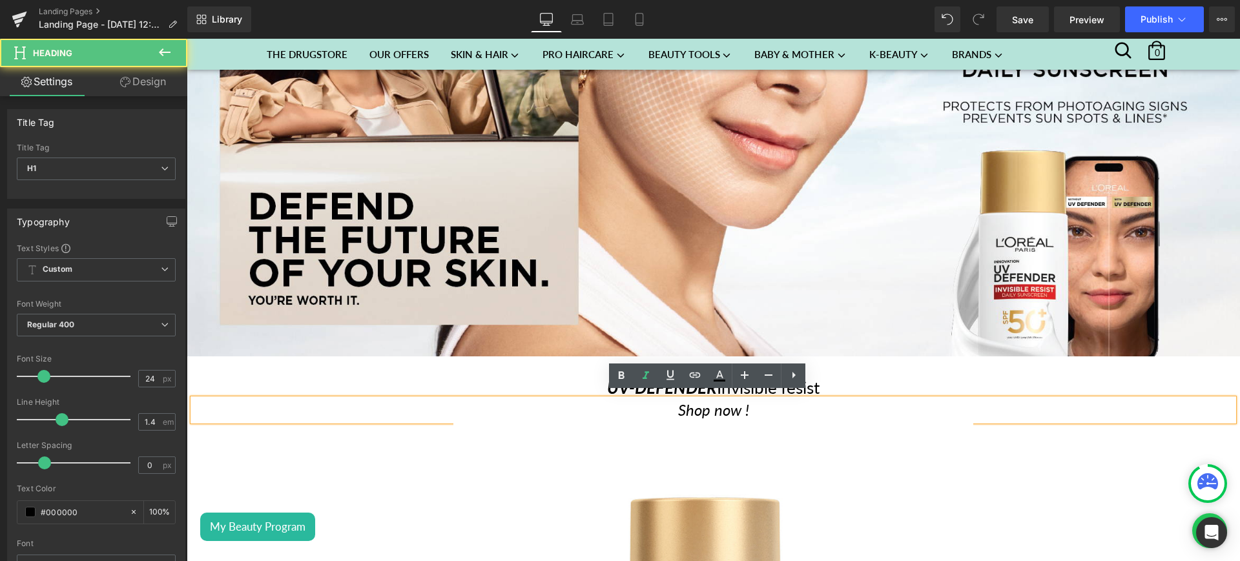
click at [775, 410] on h1 "Shop now !" at bounding box center [713, 410] width 1040 height 22
click at [878, 399] on div "Shop now !" at bounding box center [713, 410] width 1040 height 22
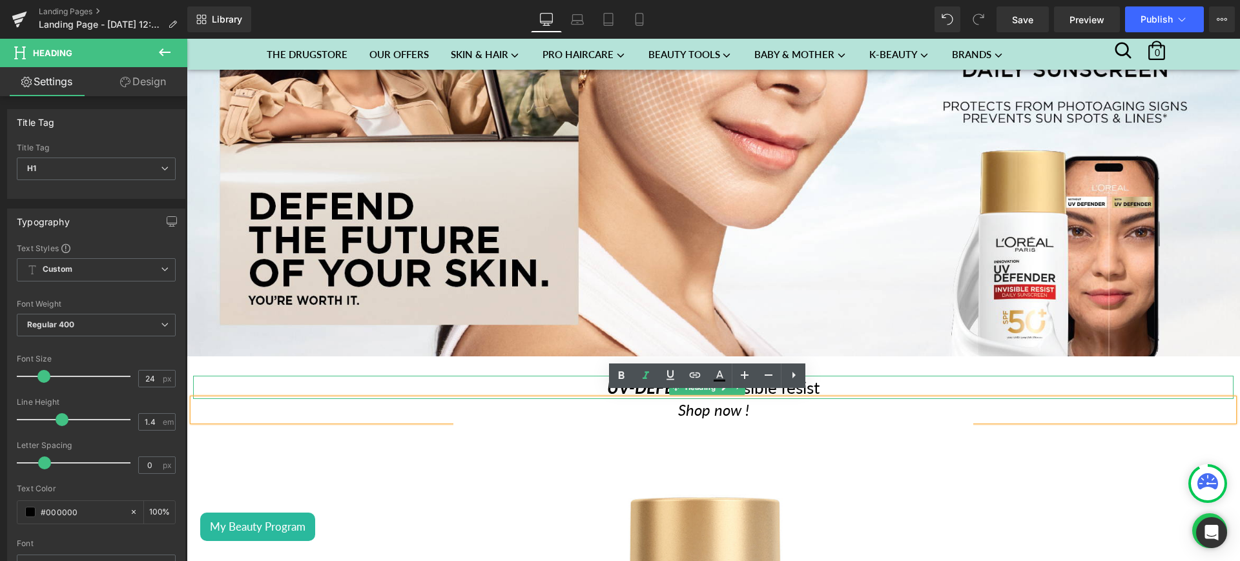
click at [847, 378] on h1 "UV-DEFENDER Invisible resist" at bounding box center [713, 387] width 1040 height 23
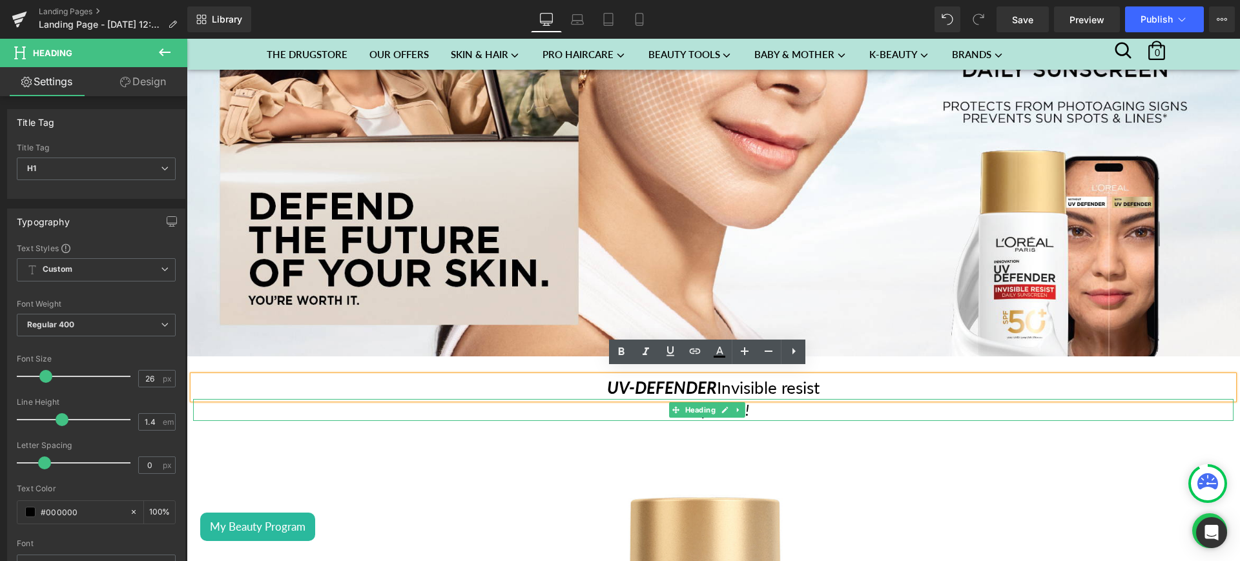
click at [763, 400] on h1 "Shop now !" at bounding box center [713, 410] width 1040 height 22
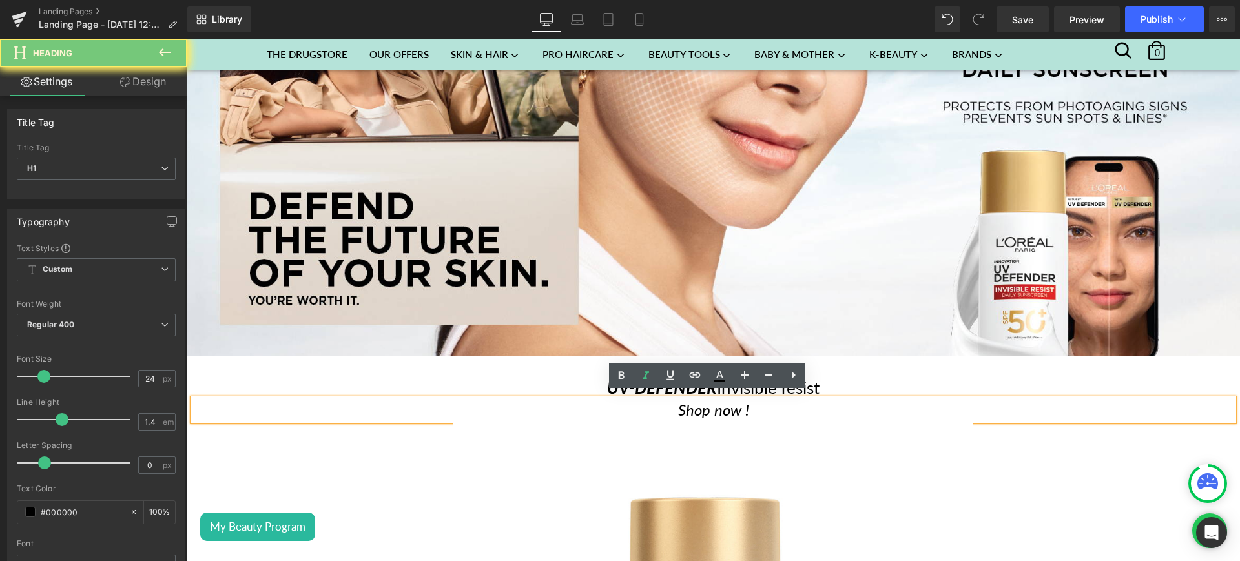
click at [763, 400] on h1 "Shop now !" at bounding box center [713, 410] width 1040 height 22
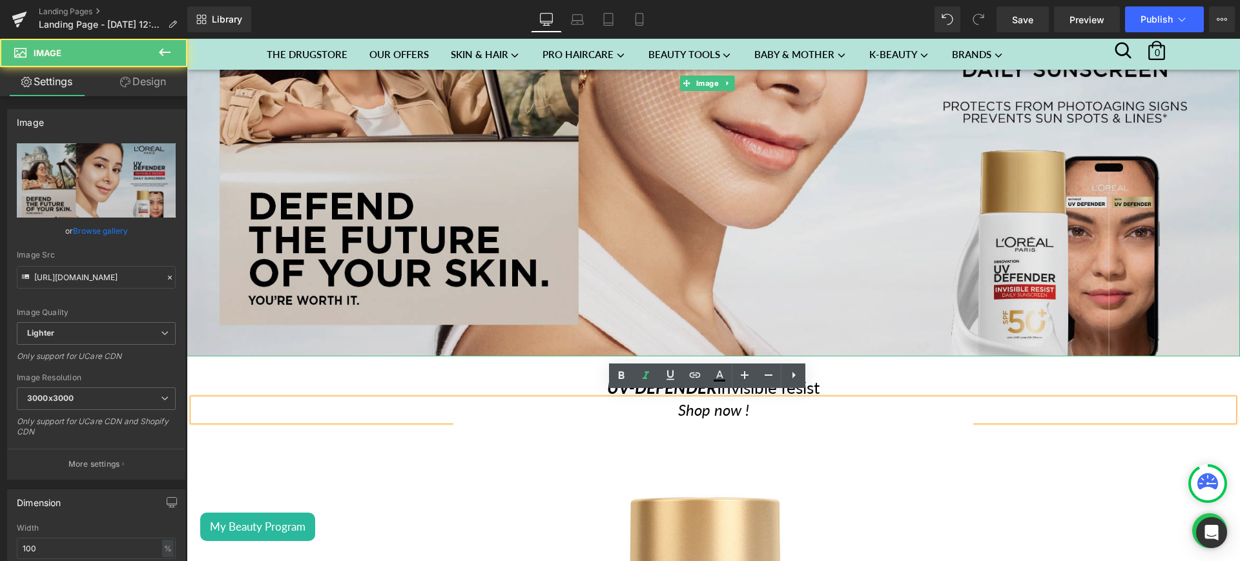
click at [919, 263] on img at bounding box center [713, 83] width 1053 height 546
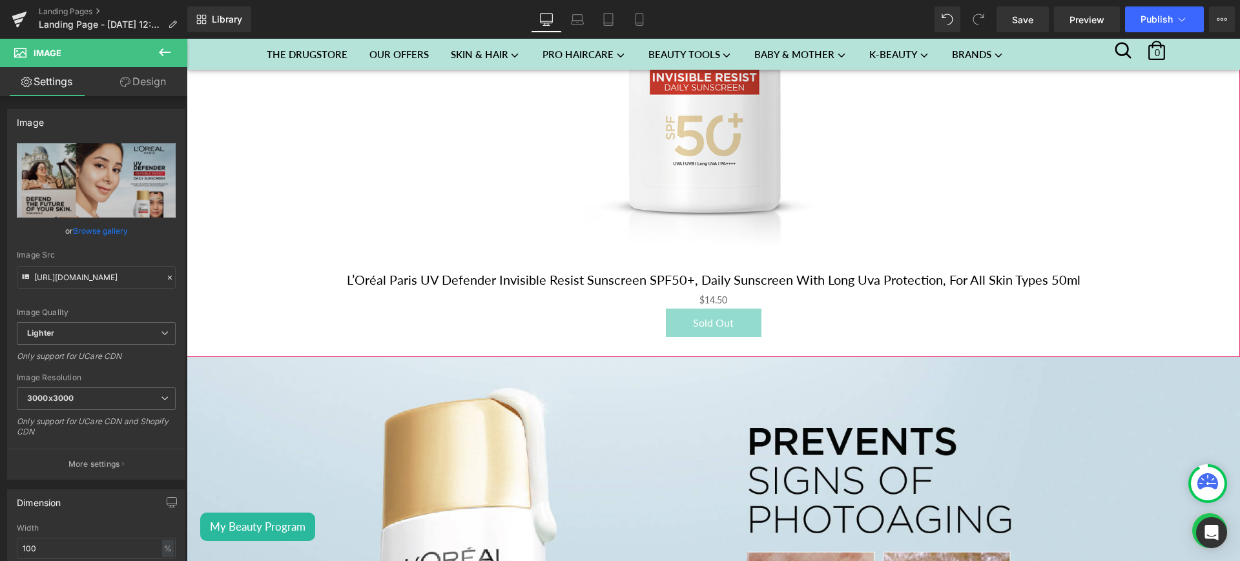
scroll to position [1010, 0]
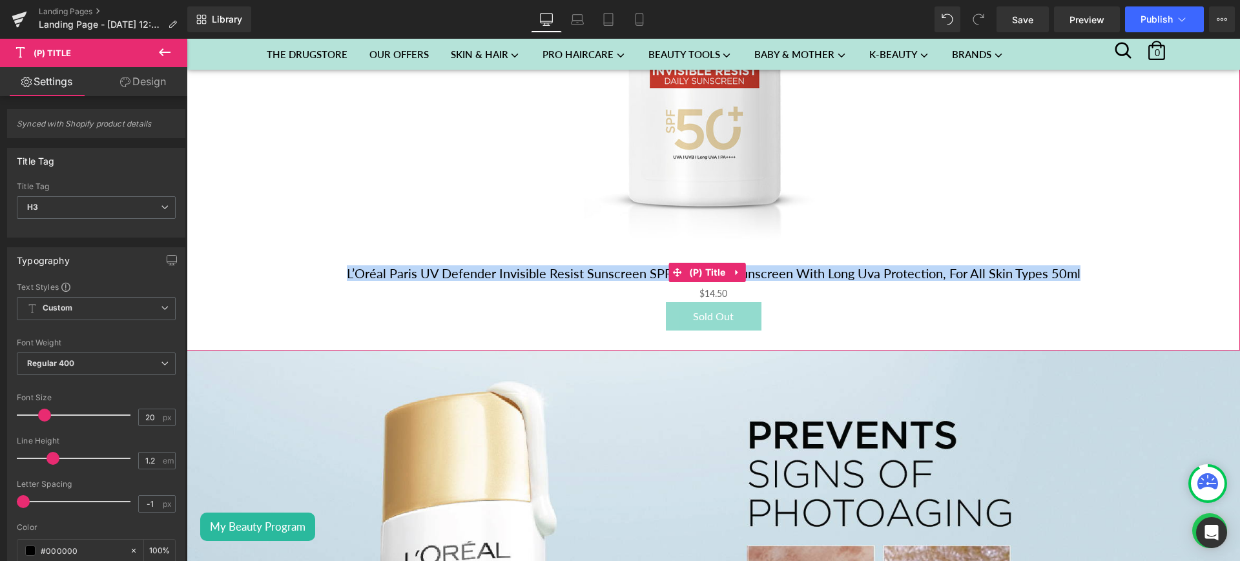
drag, startPoint x: 326, startPoint y: 252, endPoint x: 983, endPoint y: 253, distance: 656.6
click at [983, 260] on h3 "L’Oréal Paris UV Defender Invisible Resist Sunscreen SPF50+, Daily Sunscreen Wi…" at bounding box center [713, 272] width 1040 height 25
drag, startPoint x: 1090, startPoint y: 248, endPoint x: 345, endPoint y: 261, distance: 744.5
click at [345, 261] on h3 "L’Oréal Paris UV Defender Invisible Resist Sunscreen SPF50+, Daily Sunscreen Wi…" at bounding box center [713, 272] width 1040 height 25
copy link "L’Oréal Paris UV Defender Invisible Resist Sunscreen SPF50+, Daily Sunscreen Wi…"
